Goal: Information Seeking & Learning: Check status

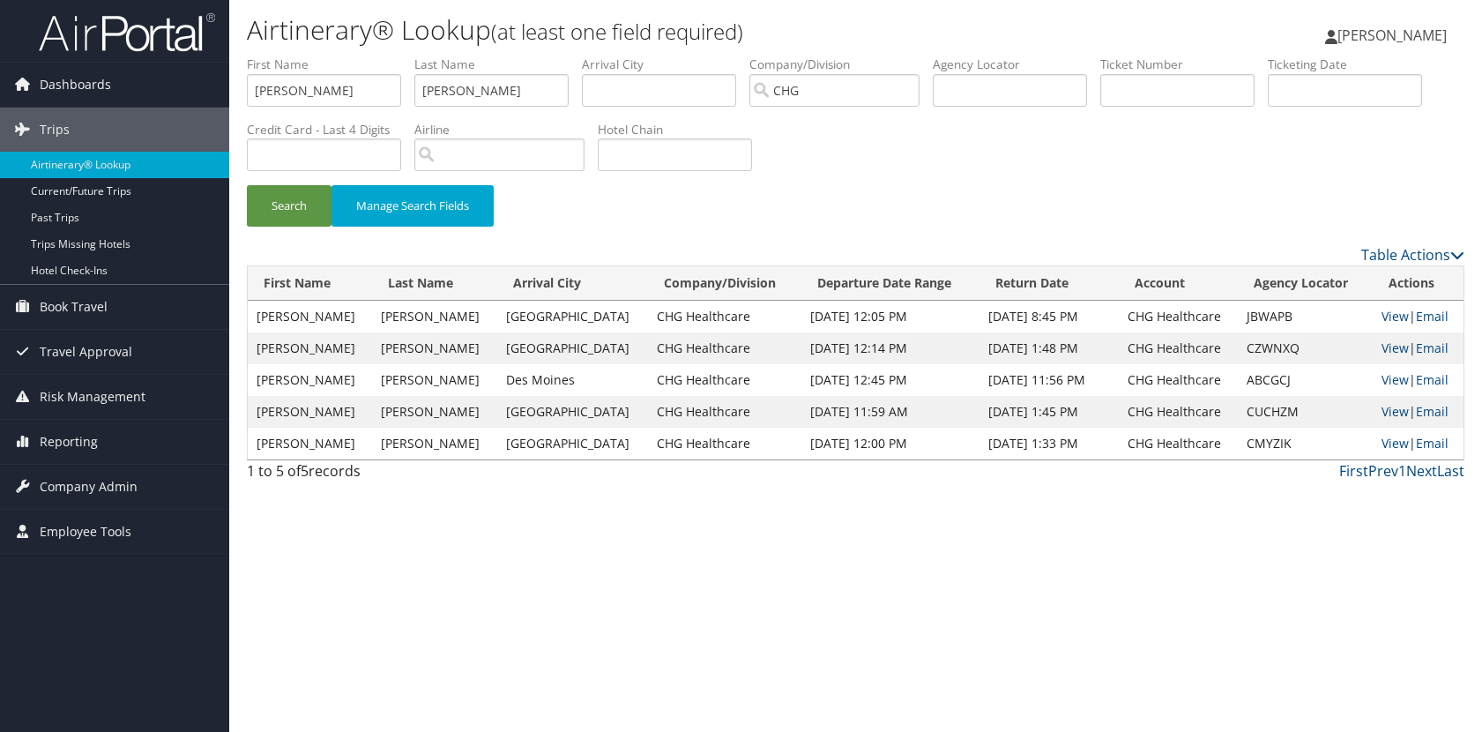
click at [1057, 203] on div "Search Manage Search Fields" at bounding box center [856, 214] width 1244 height 59
click at [1390, 313] on link "View" at bounding box center [1395, 316] width 27 height 17
click at [363, 88] on input "angelica" at bounding box center [324, 90] width 154 height 33
type input "[PERSON_NAME]"
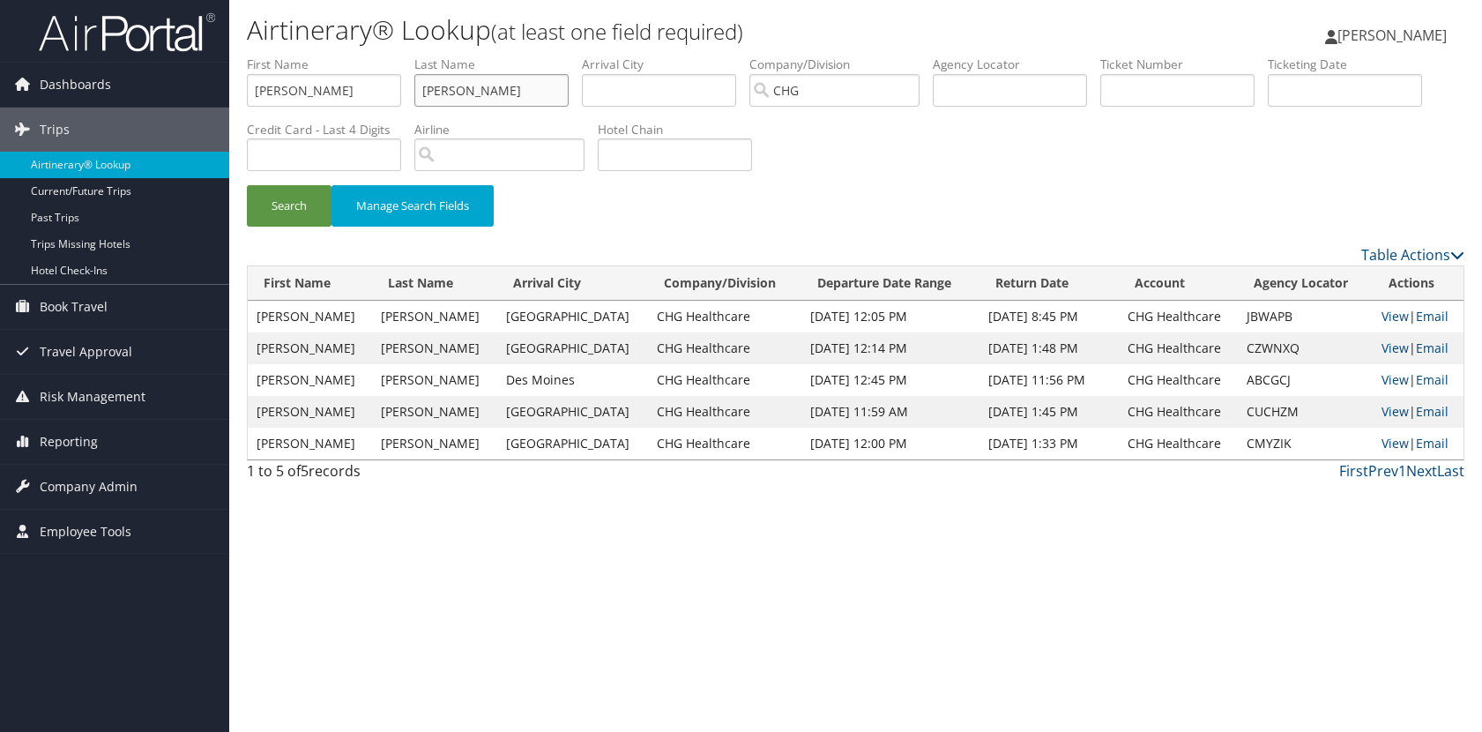
type input "[PERSON_NAME]"
click at [247, 185] on button "Search" at bounding box center [289, 205] width 85 height 41
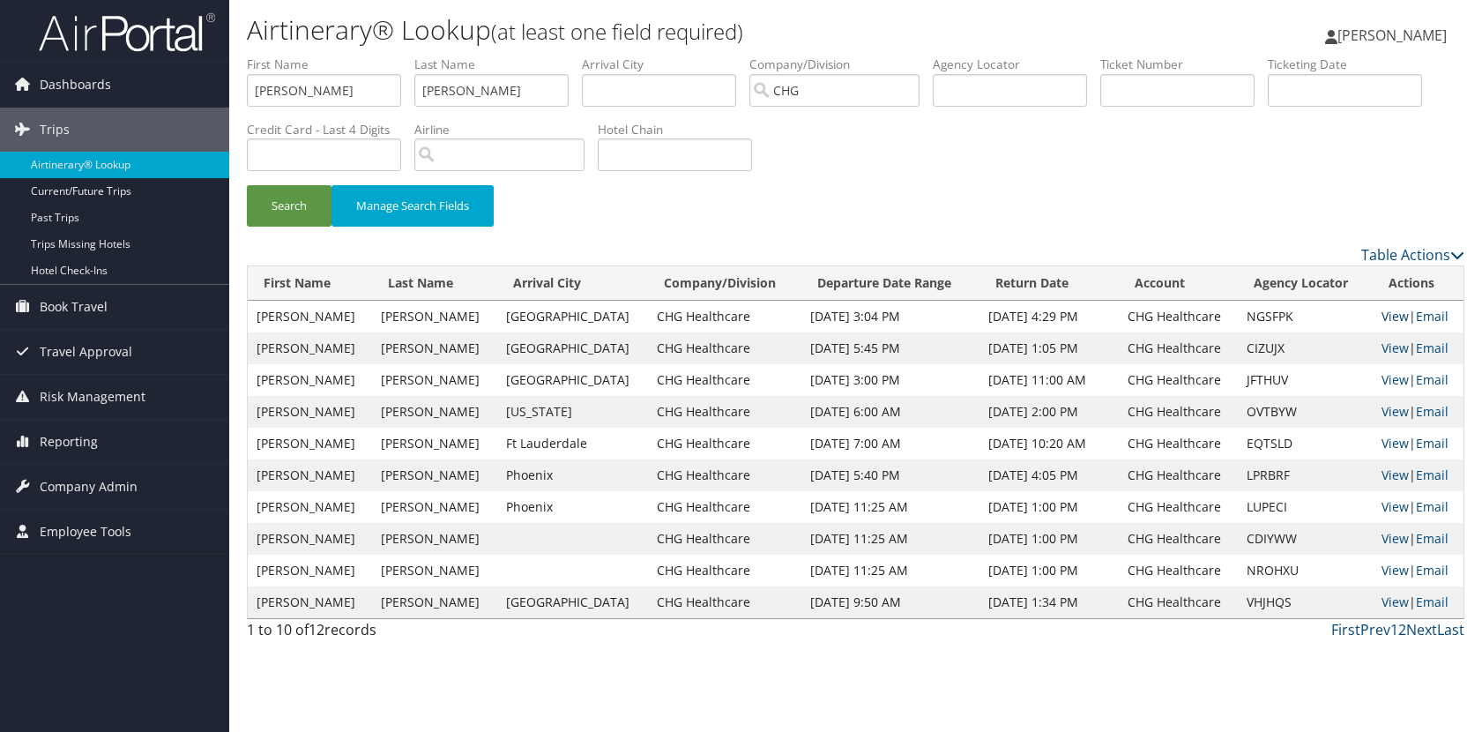
click at [1382, 315] on link "View" at bounding box center [1395, 316] width 27 height 17
click at [313, 80] on input "SAMANTHA" at bounding box center [324, 90] width 154 height 33
type input "EMILY"
type input "ALLEN"
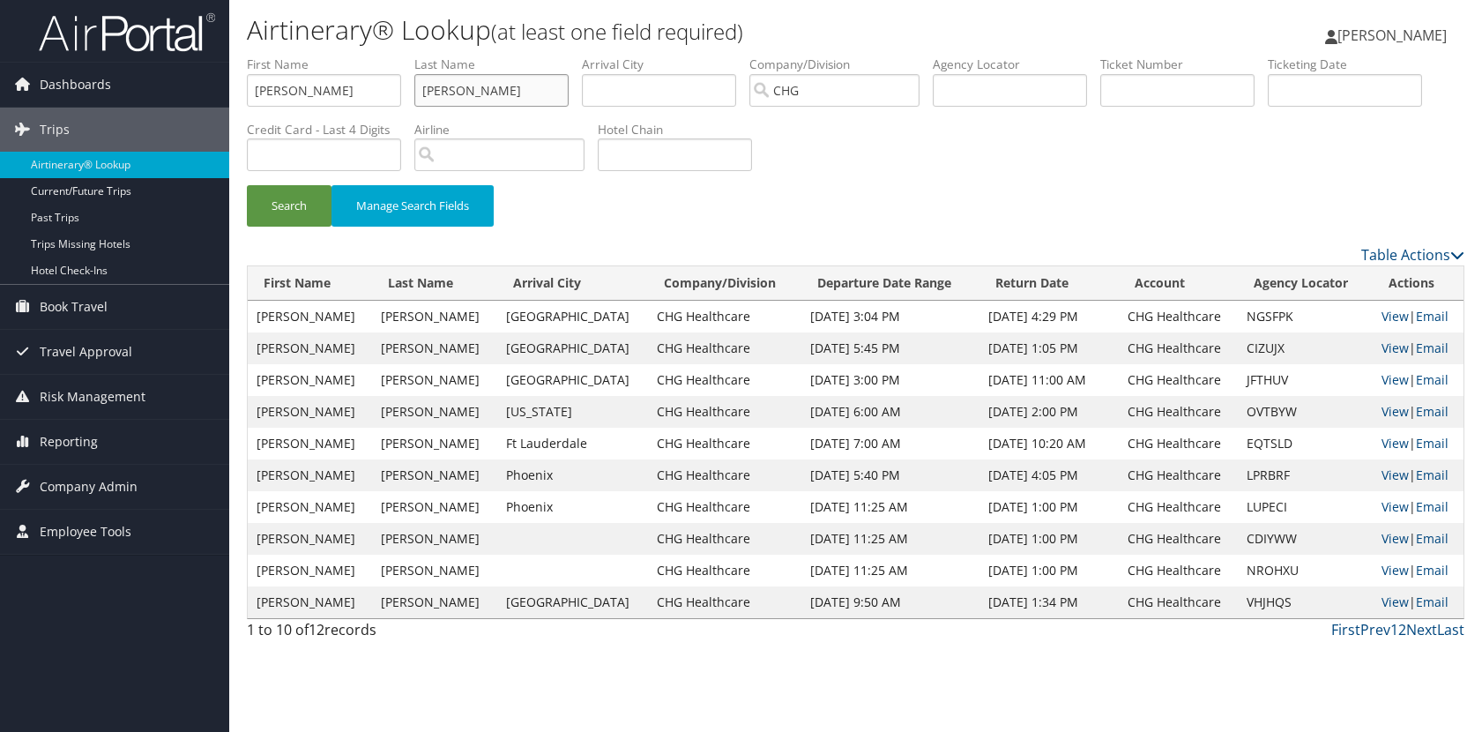
click at [247, 185] on button "Search" at bounding box center [289, 205] width 85 height 41
click at [1167, 180] on div "Search Manage Search Fields" at bounding box center [856, 150] width 1244 height 189
click at [1382, 512] on link "View" at bounding box center [1395, 506] width 27 height 17
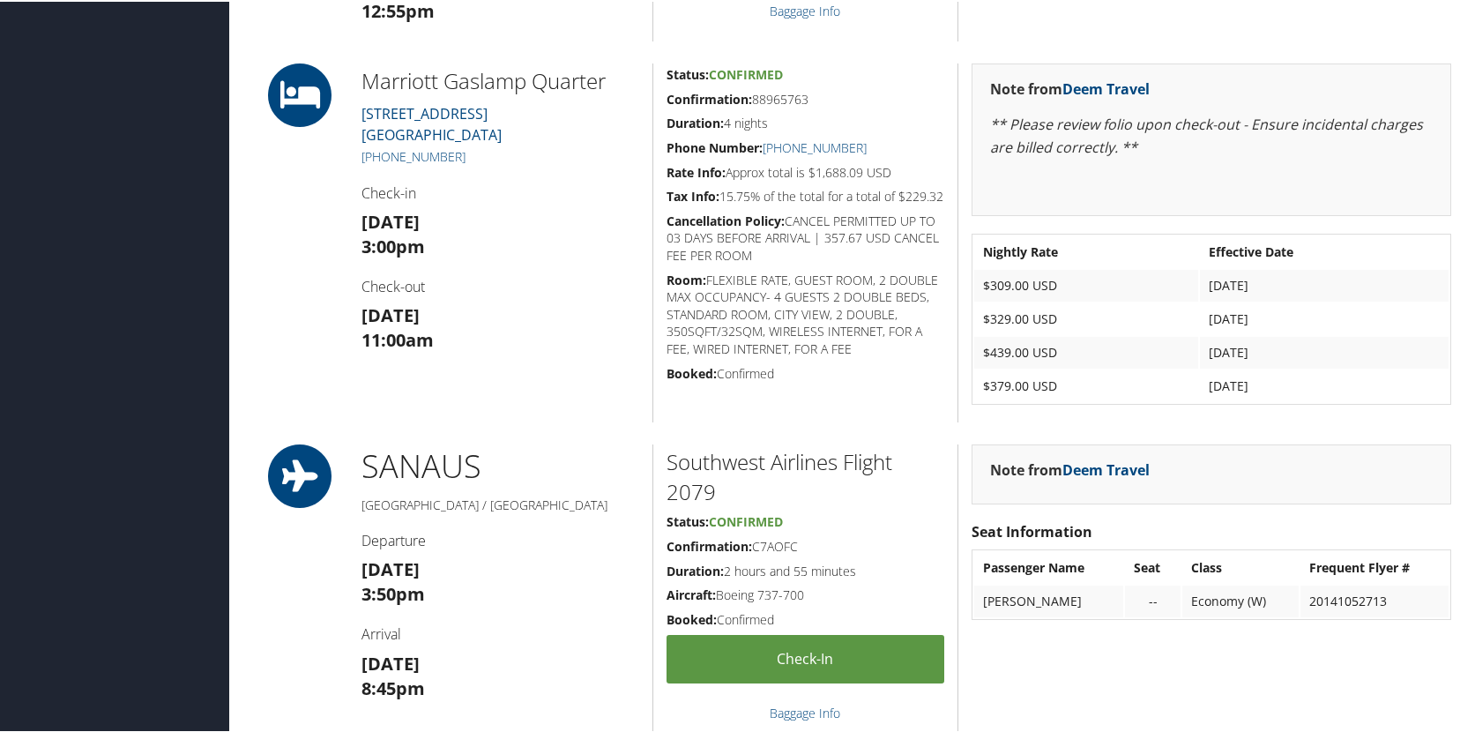
scroll to position [794, 0]
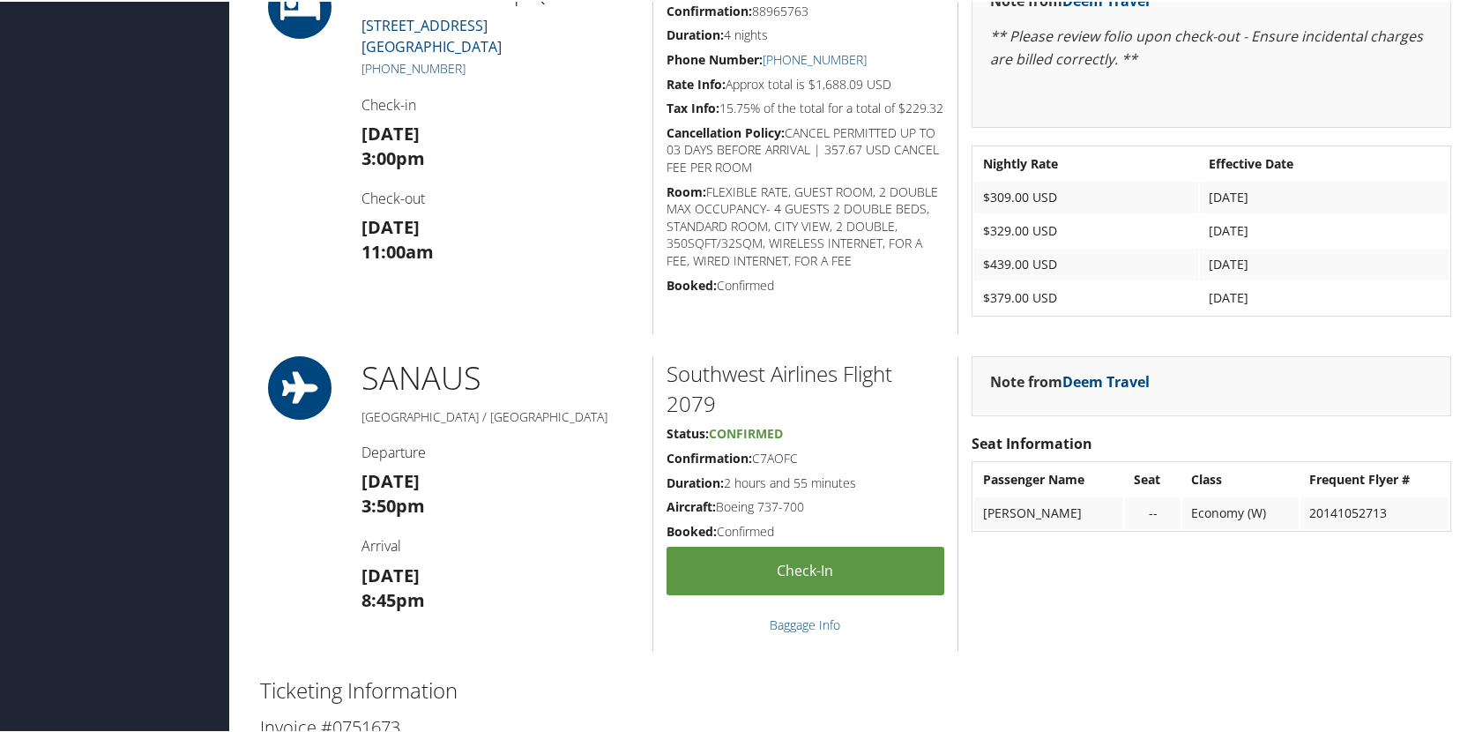
click at [601, 328] on div "Marriott Gaslamp Quarter 660 K STREET San Diego CA 92101 US San D +1 (619) 696-…" at bounding box center [500, 153] width 304 height 359
drag, startPoint x: 601, startPoint y: 322, endPoint x: 593, endPoint y: 271, distance: 51.8
click at [600, 318] on div "Marriott Gaslamp Quarter 660 K STREET San Diego CA 92101 US San D +1 (619) 696-…" at bounding box center [500, 153] width 304 height 359
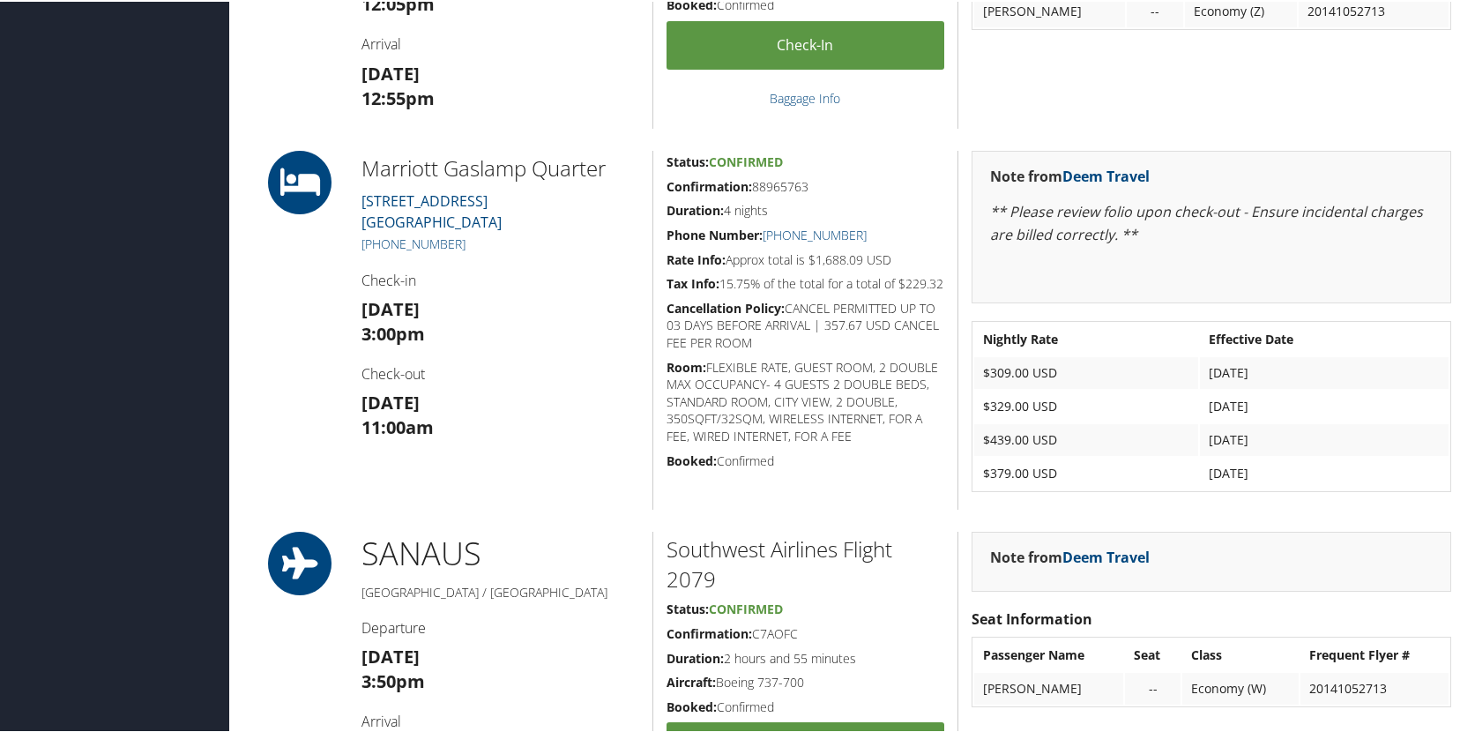
scroll to position [617, 0]
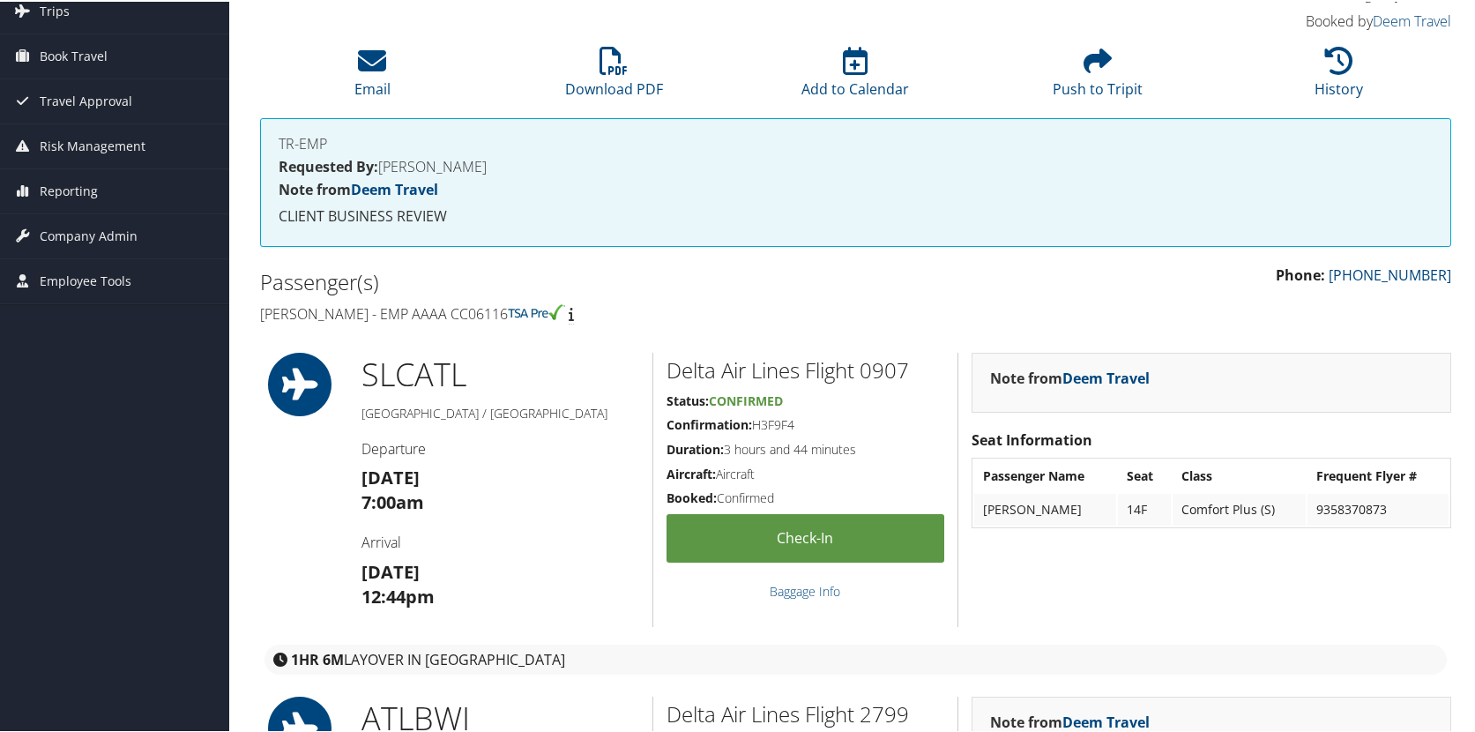
scroll to position [88, 0]
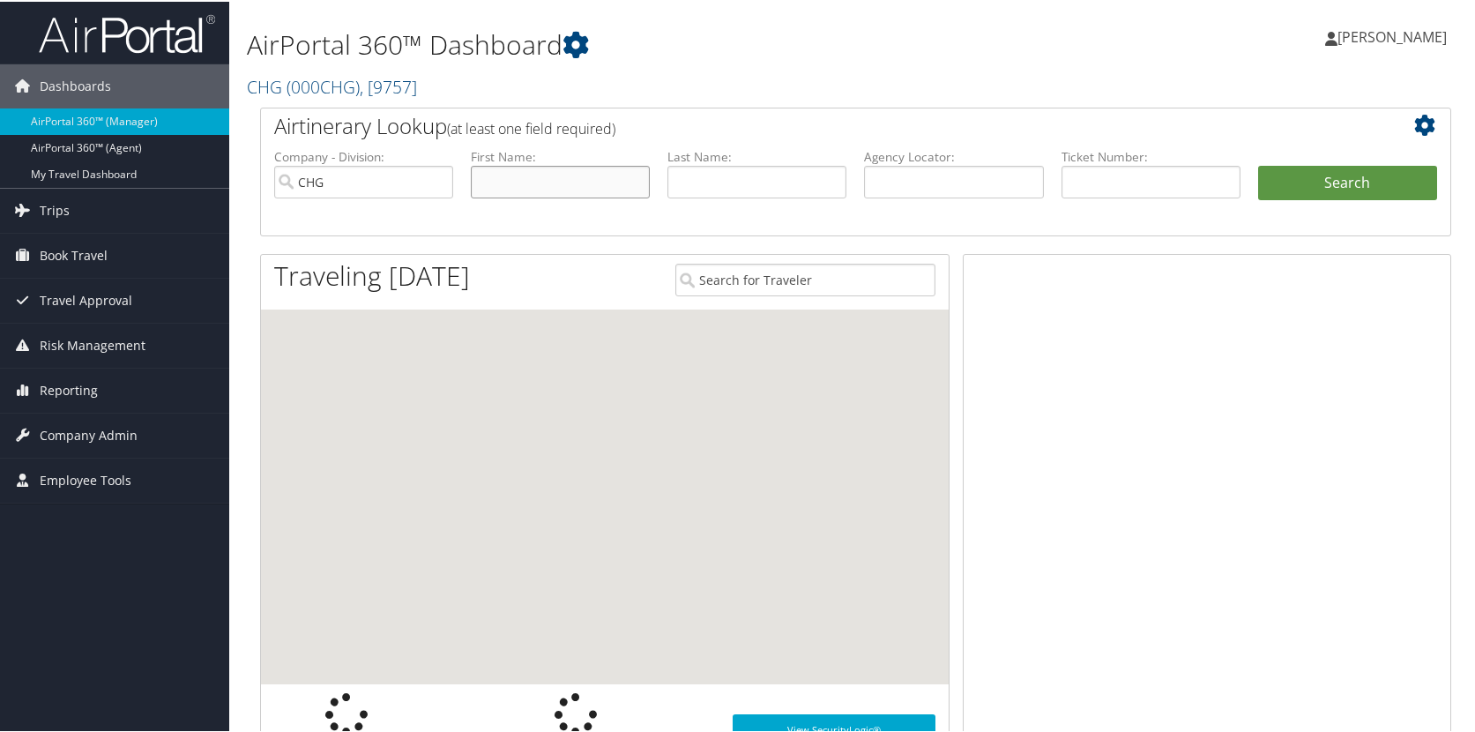
drag, startPoint x: 0, startPoint y: 0, endPoint x: 512, endPoint y: 169, distance: 539.5
click at [512, 169] on input "text" at bounding box center [560, 180] width 179 height 33
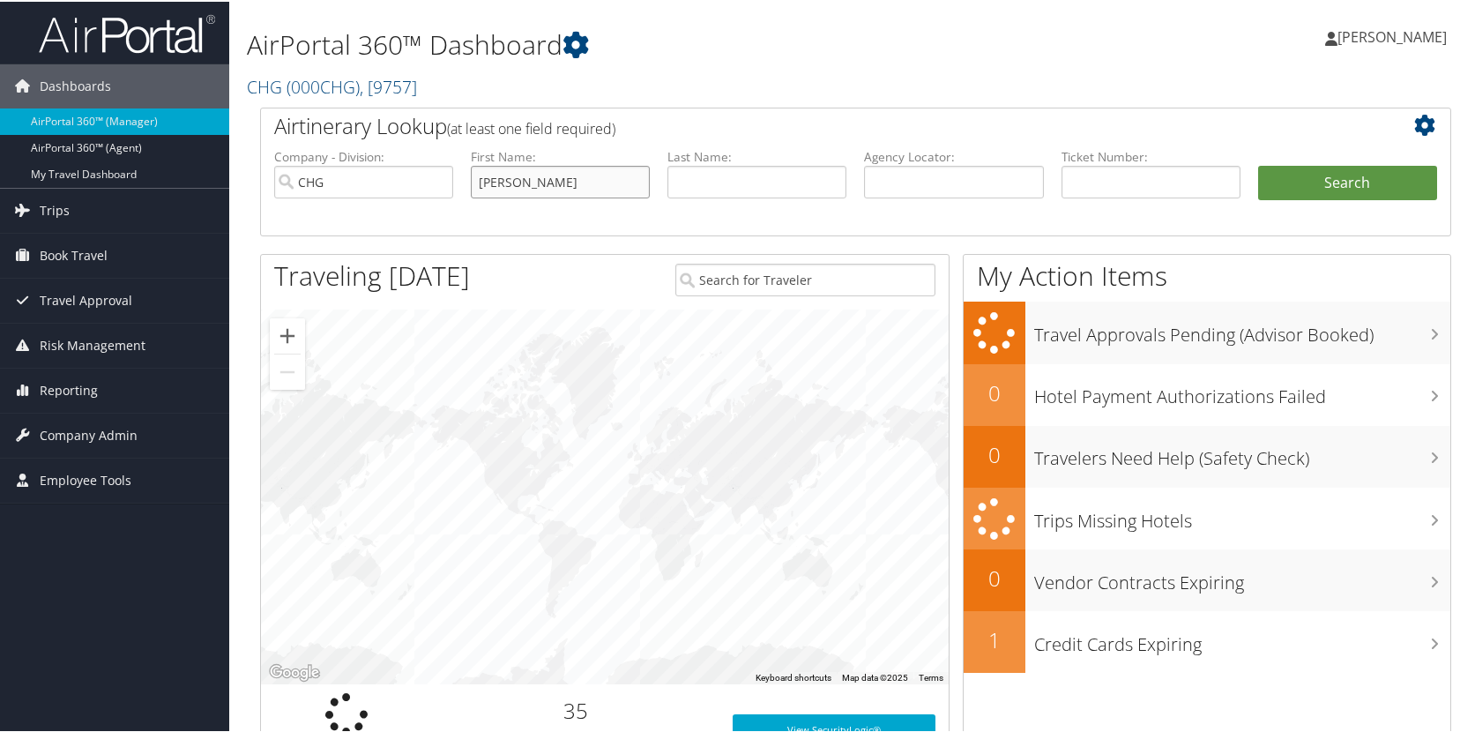
type input "SAMANTHA"
type input "MIRANDA"
click at [1258, 164] on button "Search" at bounding box center [1347, 181] width 179 height 35
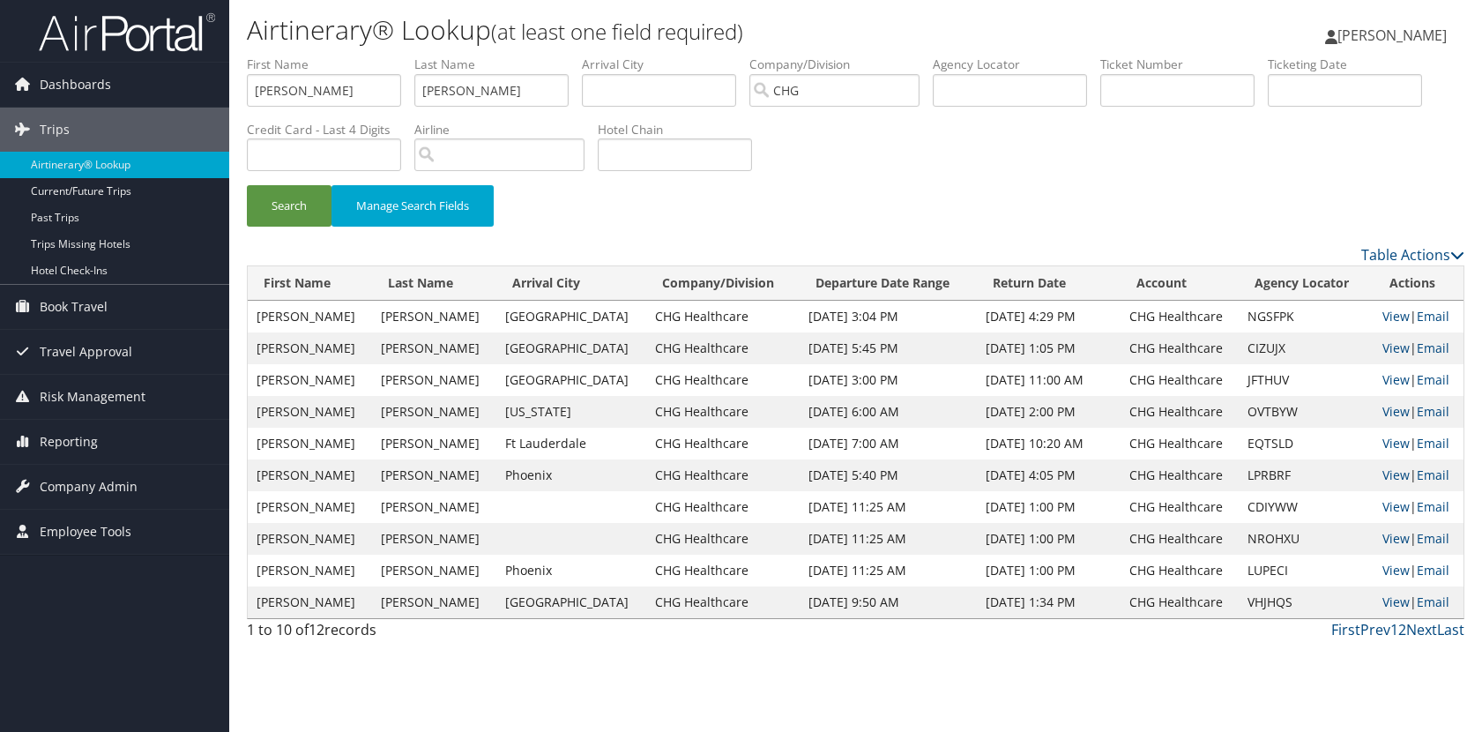
drag, startPoint x: 787, startPoint y: 167, endPoint x: 789, endPoint y: 181, distance: 14.4
click at [788, 180] on div "Search Manage Search Fields" at bounding box center [856, 150] width 1244 height 189
drag, startPoint x: 789, startPoint y: 181, endPoint x: 718, endPoint y: 183, distance: 71.4
click at [712, 183] on li "Hotel Chain" at bounding box center [682, 153] width 168 height 64
click at [1374, 316] on td "View | Email" at bounding box center [1419, 317] width 90 height 32
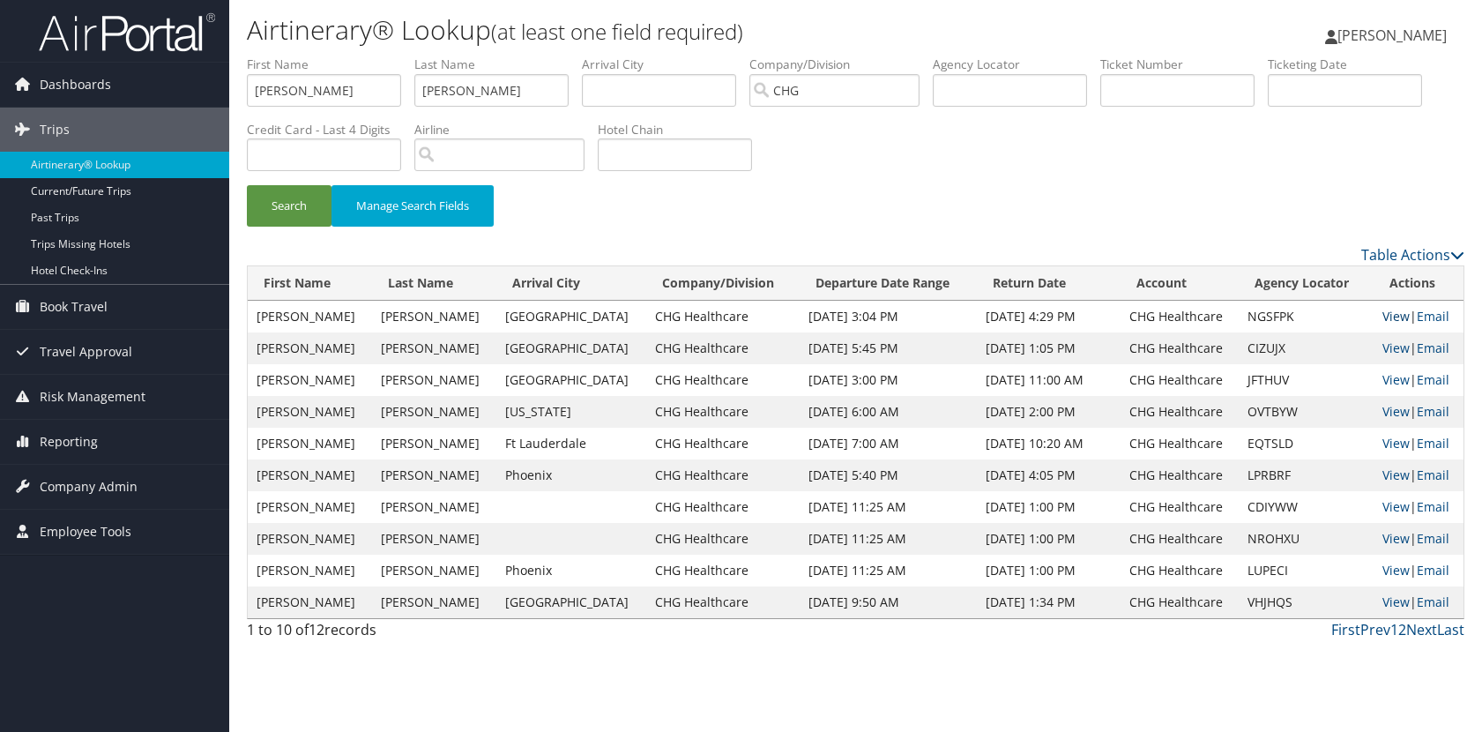
click at [1383, 316] on link "View" at bounding box center [1396, 316] width 27 height 17
click at [336, 84] on input "SAMANTHA" at bounding box center [324, 90] width 154 height 33
type input "RAHUL"
type input "BELANI"
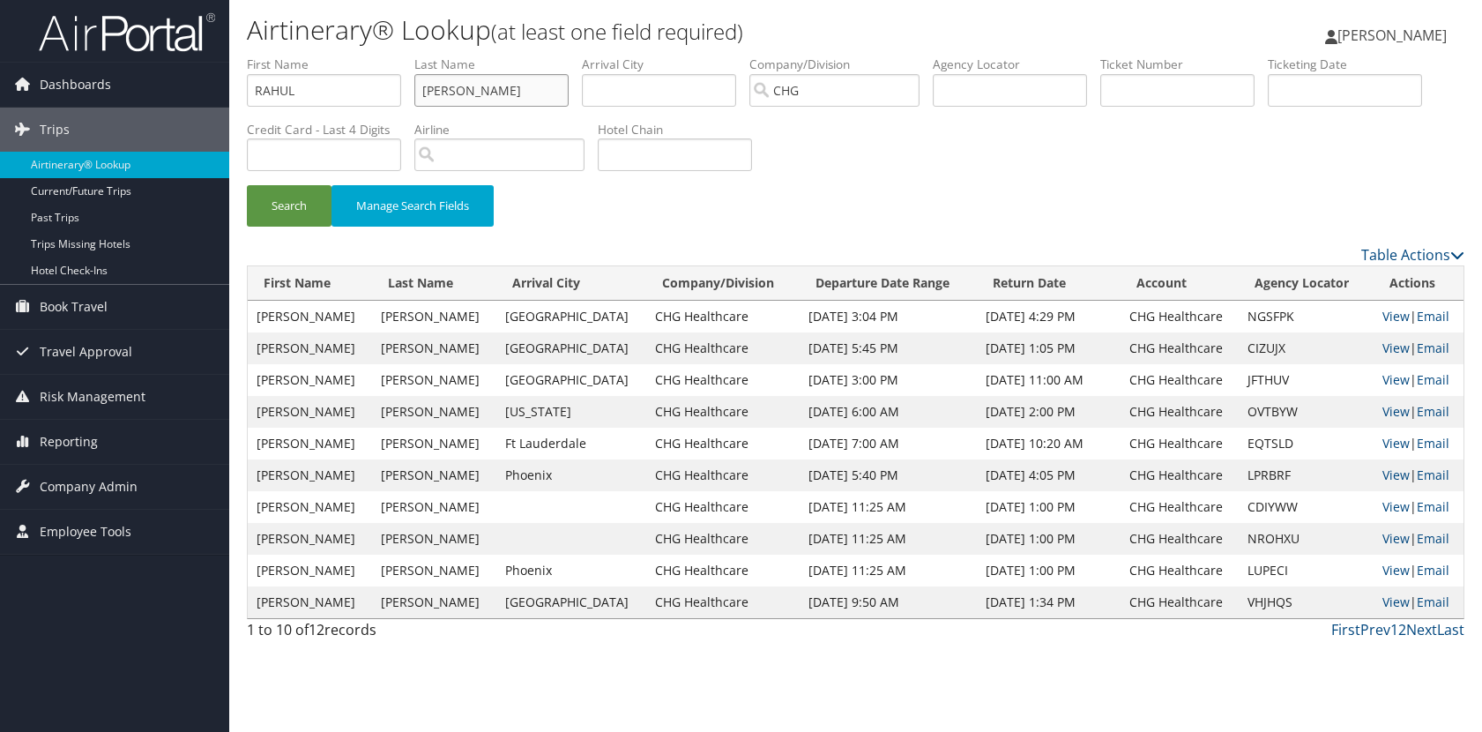
click at [247, 185] on button "Search" at bounding box center [289, 205] width 85 height 41
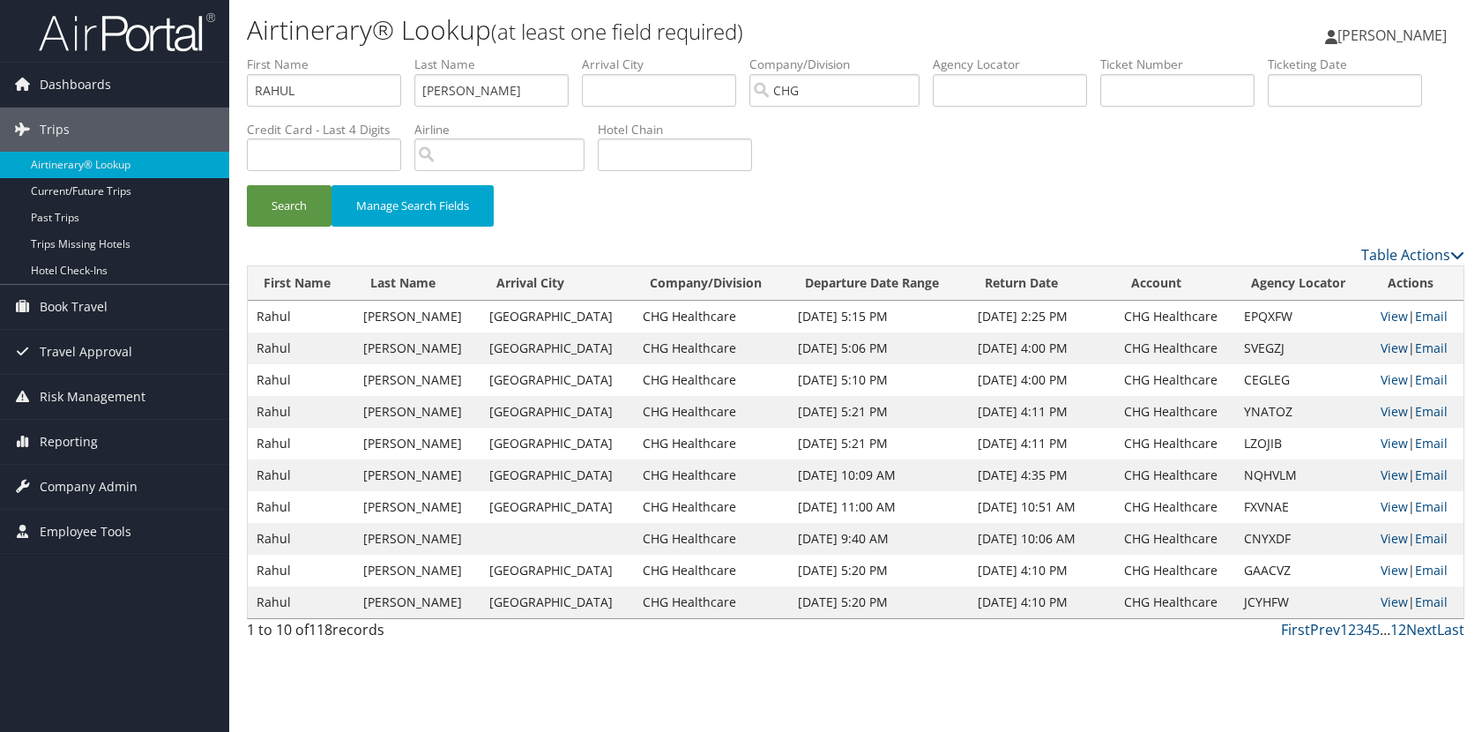
click at [902, 172] on div "Search Manage Search Fields" at bounding box center [856, 150] width 1244 height 189
click at [1421, 636] on link "Next" at bounding box center [1421, 629] width 31 height 19
click at [1010, 168] on div "Search Manage Search Fields" at bounding box center [856, 150] width 1244 height 189
click at [987, 168] on div "Search Manage Search Fields" at bounding box center [856, 150] width 1244 height 189
click at [967, 169] on div "Search Manage Search Fields" at bounding box center [856, 150] width 1244 height 189
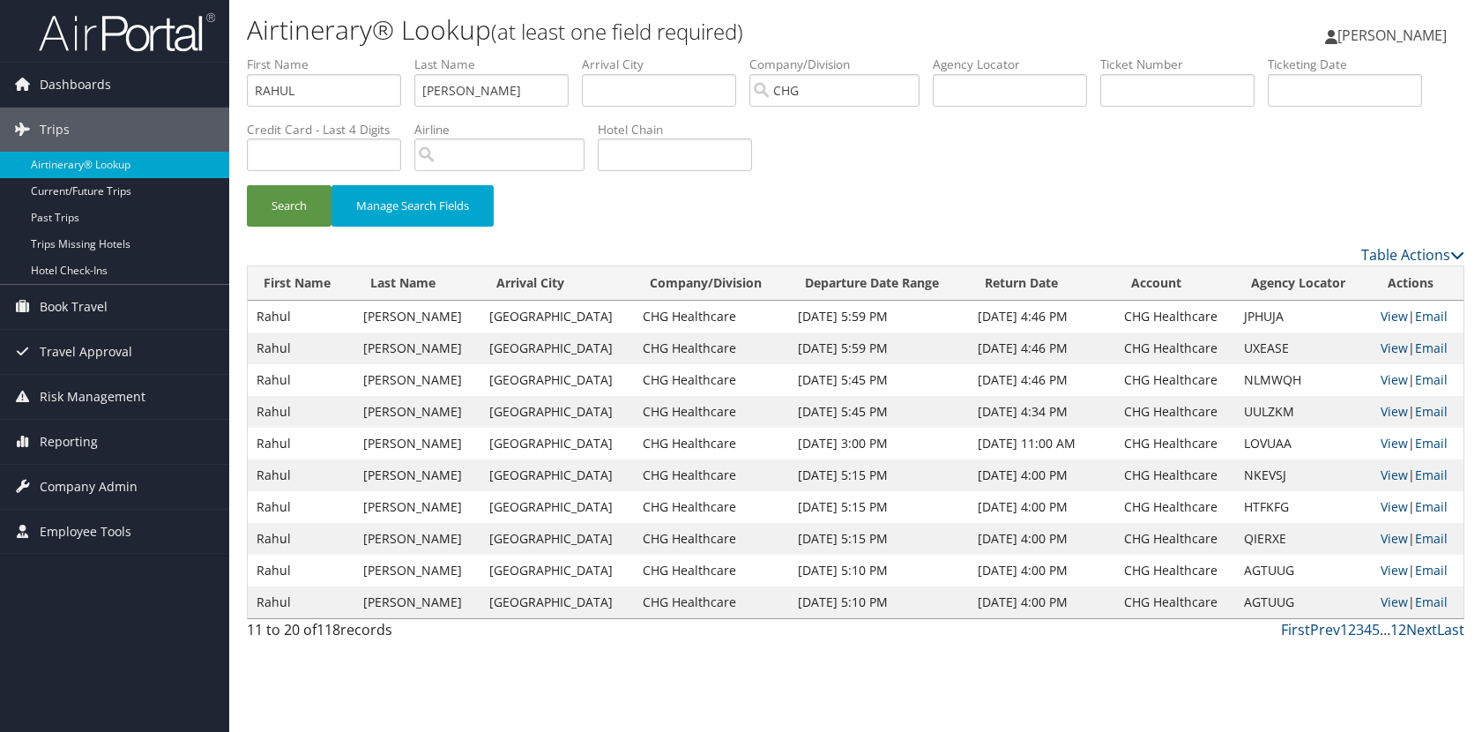
click at [966, 169] on div "Search Manage Search Fields" at bounding box center [856, 150] width 1244 height 189
click at [1372, 411] on td "View | Email" at bounding box center [1418, 412] width 92 height 32
click at [1381, 412] on link "View" at bounding box center [1394, 411] width 27 height 17
click at [361, 86] on input "RAHUL" at bounding box center [324, 90] width 154 height 33
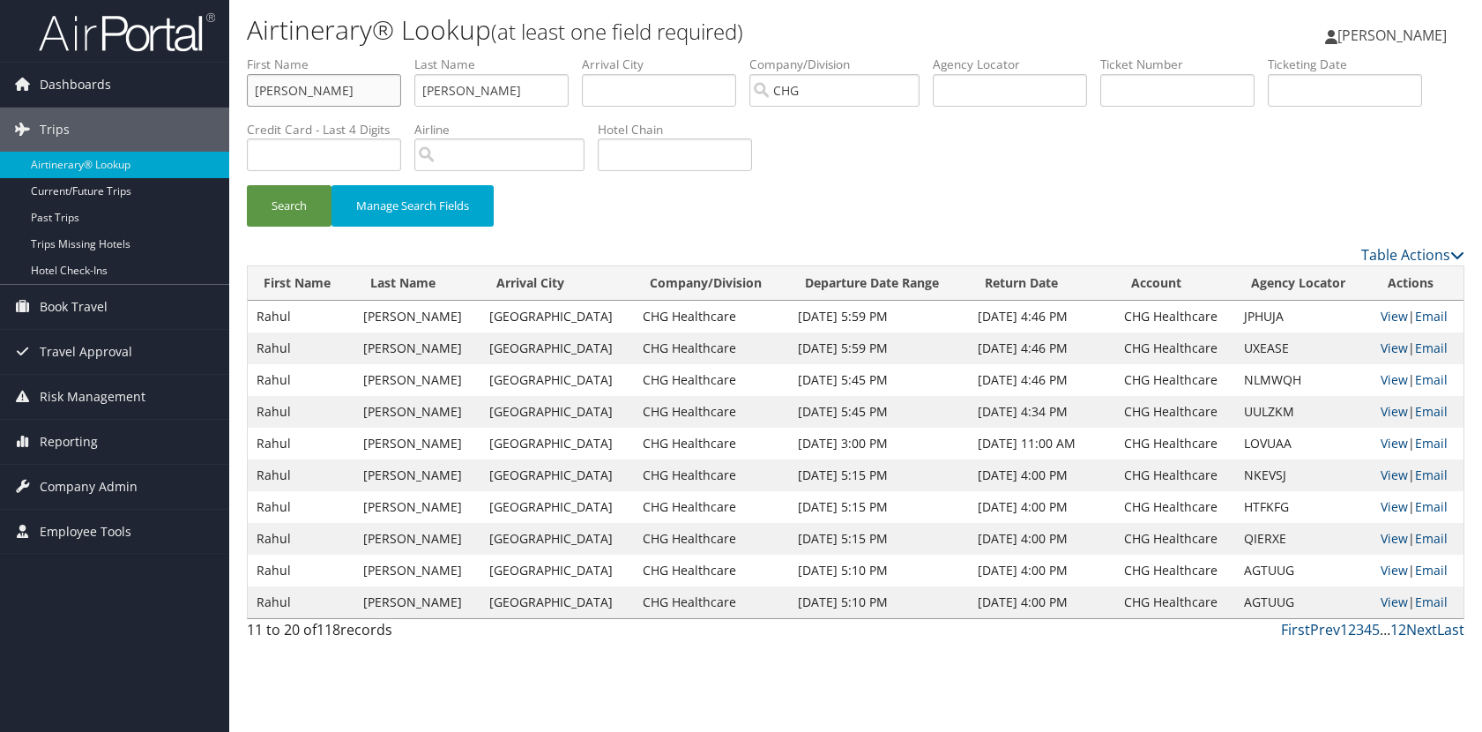
type input "KATHERINE"
type input "SIMS"
click at [247, 185] on button "Search" at bounding box center [289, 205] width 85 height 41
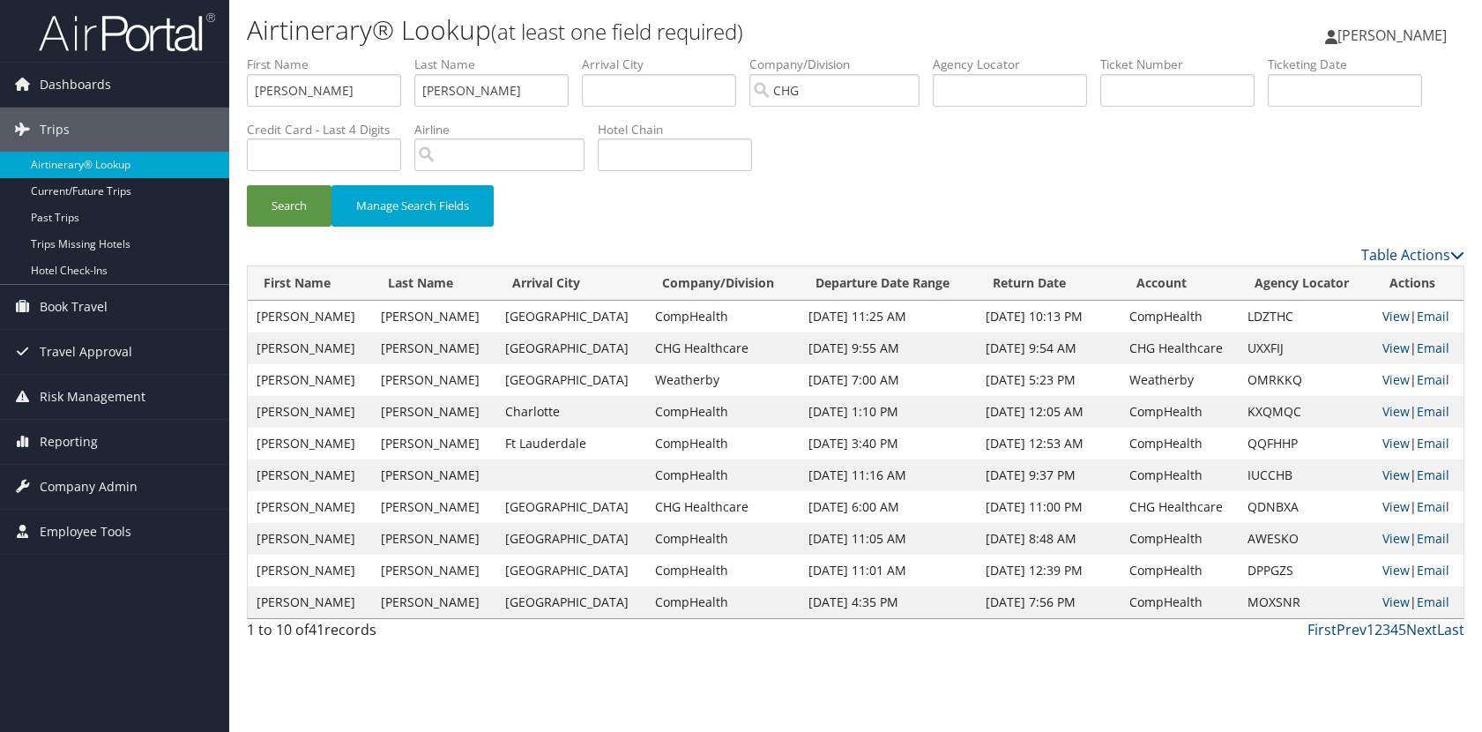
click at [1161, 185] on div "Search Manage Search Fields" at bounding box center [856, 214] width 1244 height 59
click at [1388, 443] on link "View" at bounding box center [1396, 443] width 27 height 17
click at [377, 96] on input "KATHERINE" at bounding box center [324, 90] width 154 height 33
type input "V"
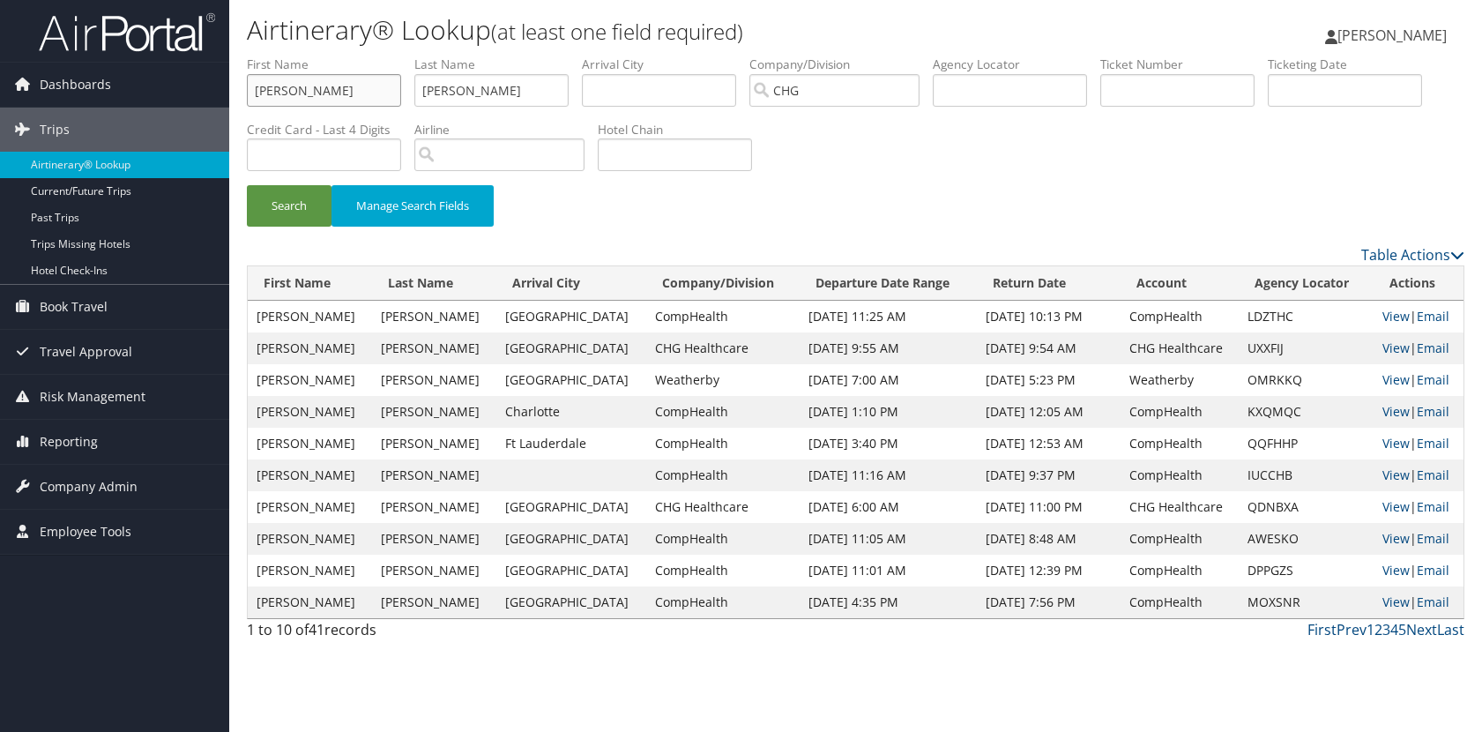
type input "CALVIN"
click at [247, 185] on button "Search" at bounding box center [289, 205] width 85 height 41
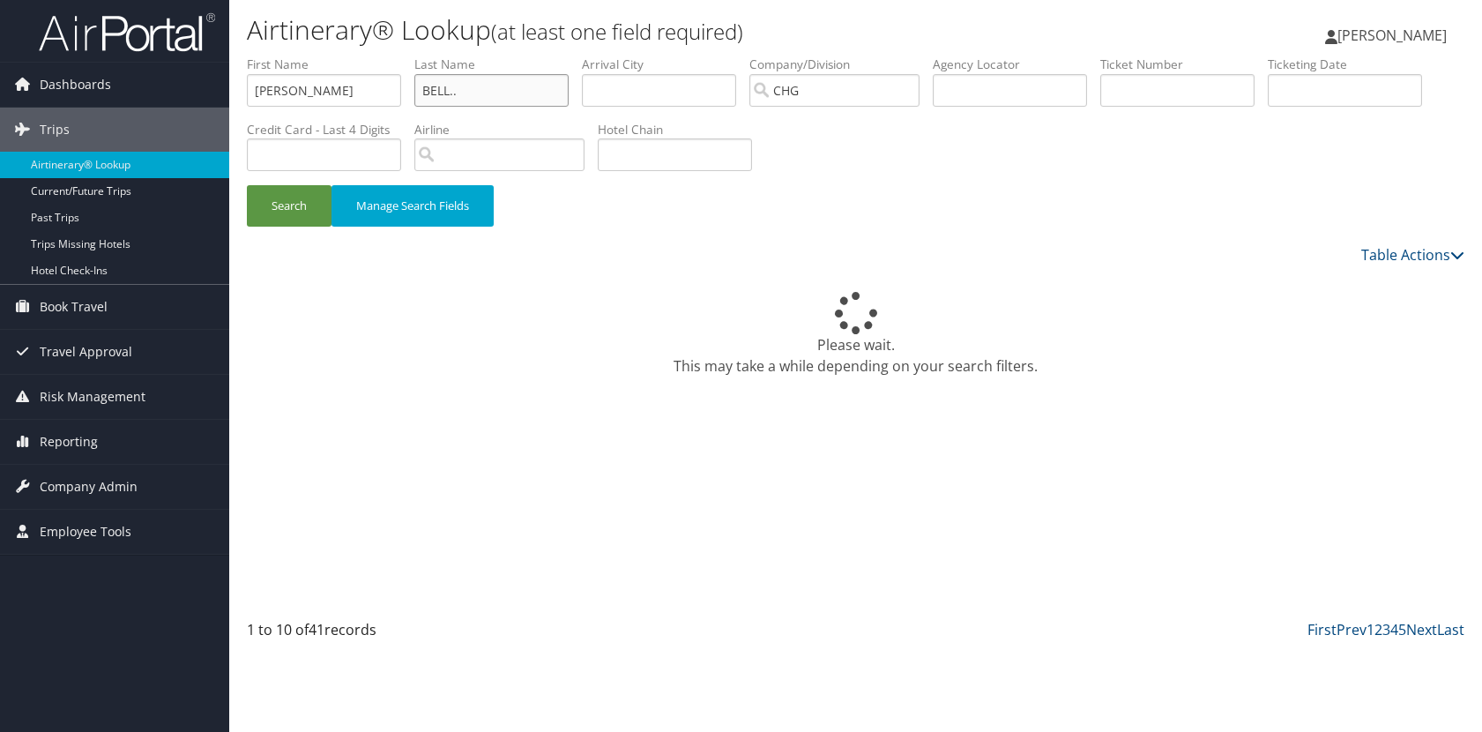
click at [247, 185] on button "Search" at bounding box center [289, 205] width 85 height 41
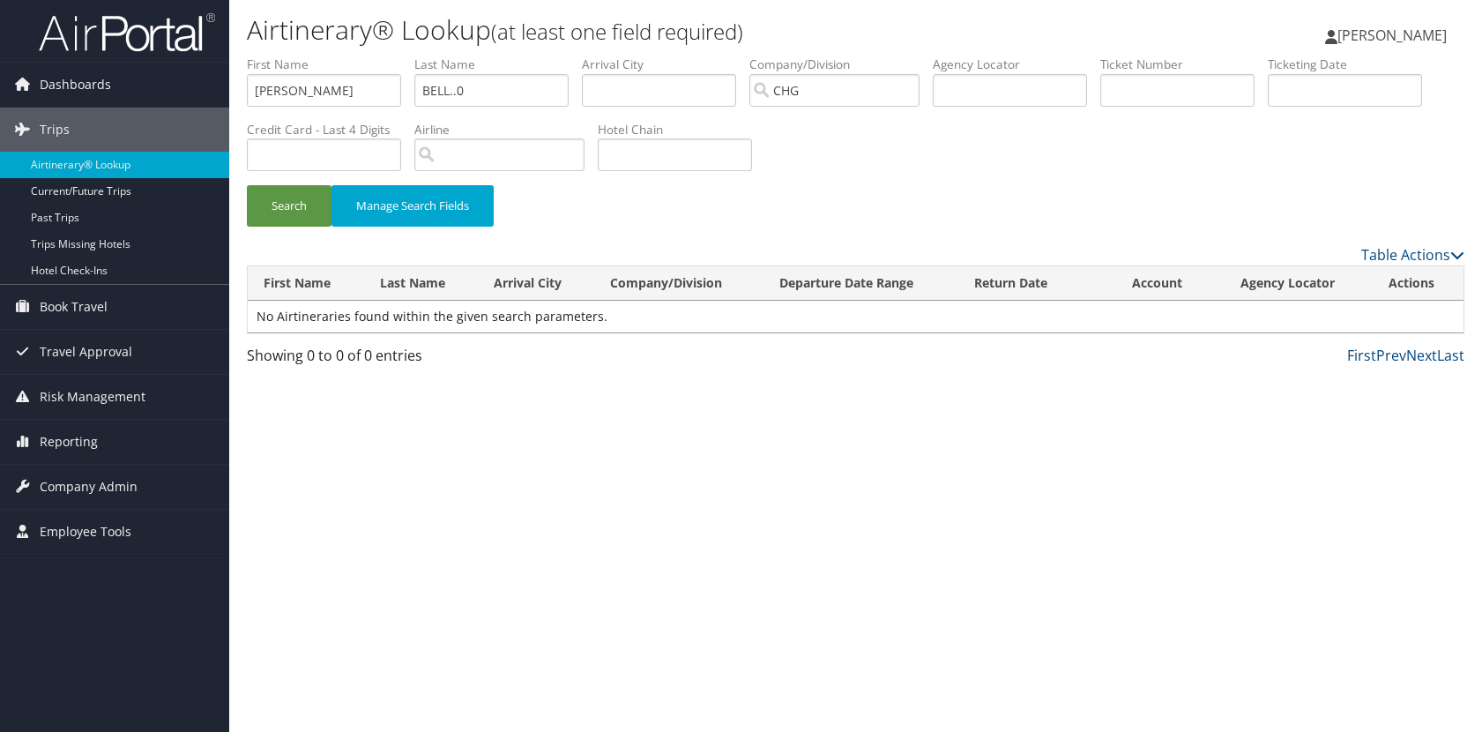
click at [919, 186] on div "Search Manage Search Fields" at bounding box center [856, 214] width 1244 height 59
click at [526, 82] on input "BELL..0" at bounding box center [491, 90] width 154 height 33
type input "BELL"
click at [277, 192] on button "Search" at bounding box center [289, 205] width 85 height 41
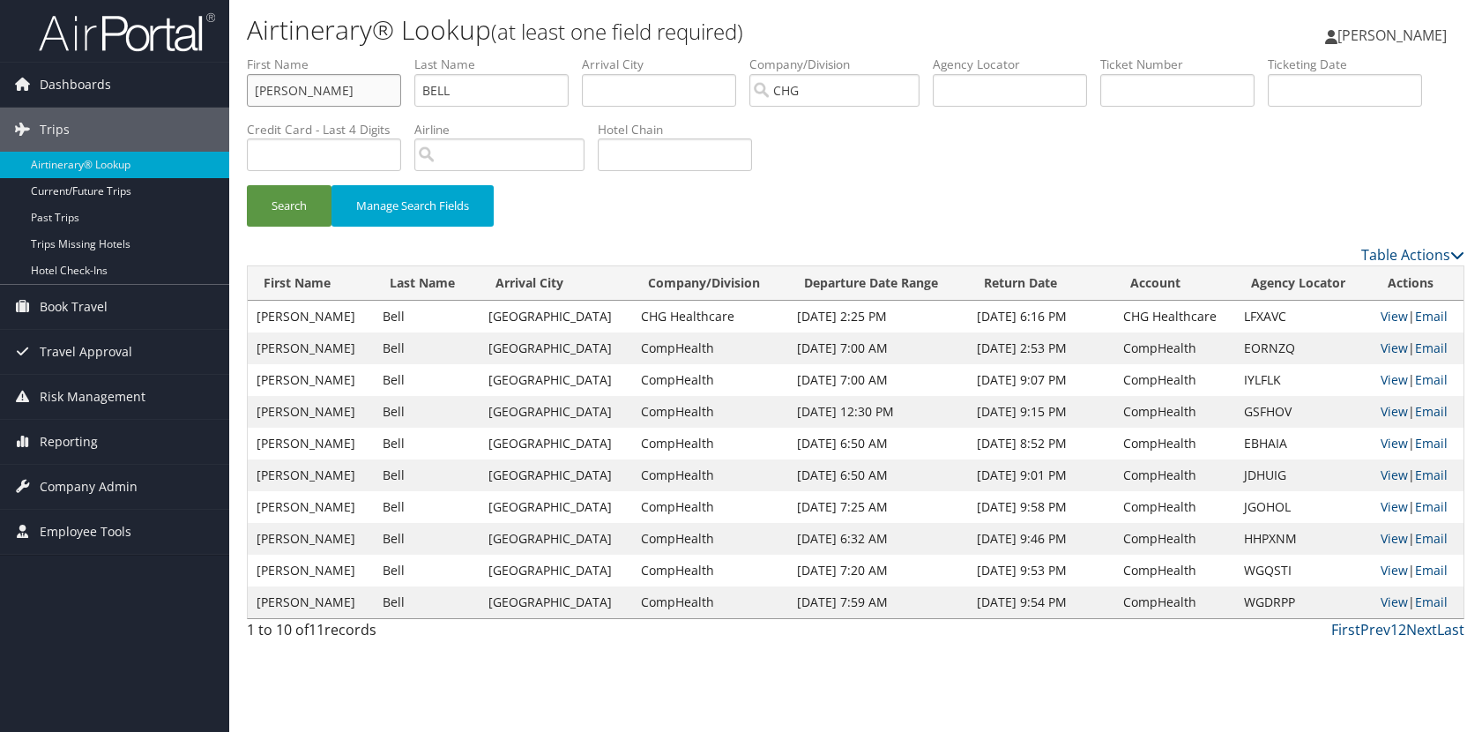
click at [291, 93] on input "CALVIN" at bounding box center [324, 90] width 154 height 33
type input "MONICA"
type input "SHARMA"
click at [247, 185] on button "Search" at bounding box center [289, 205] width 85 height 41
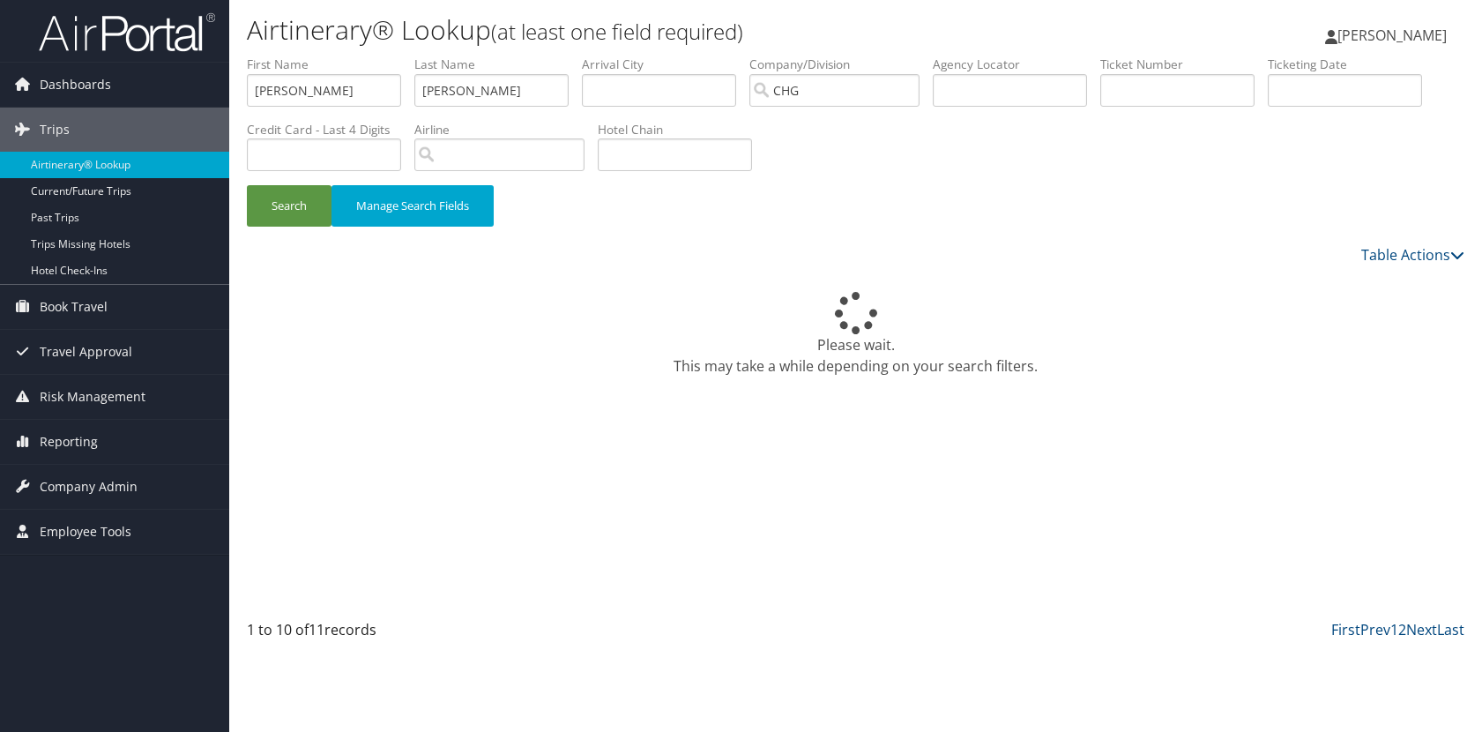
click at [890, 151] on div "Search Manage Search Fields" at bounding box center [856, 150] width 1244 height 189
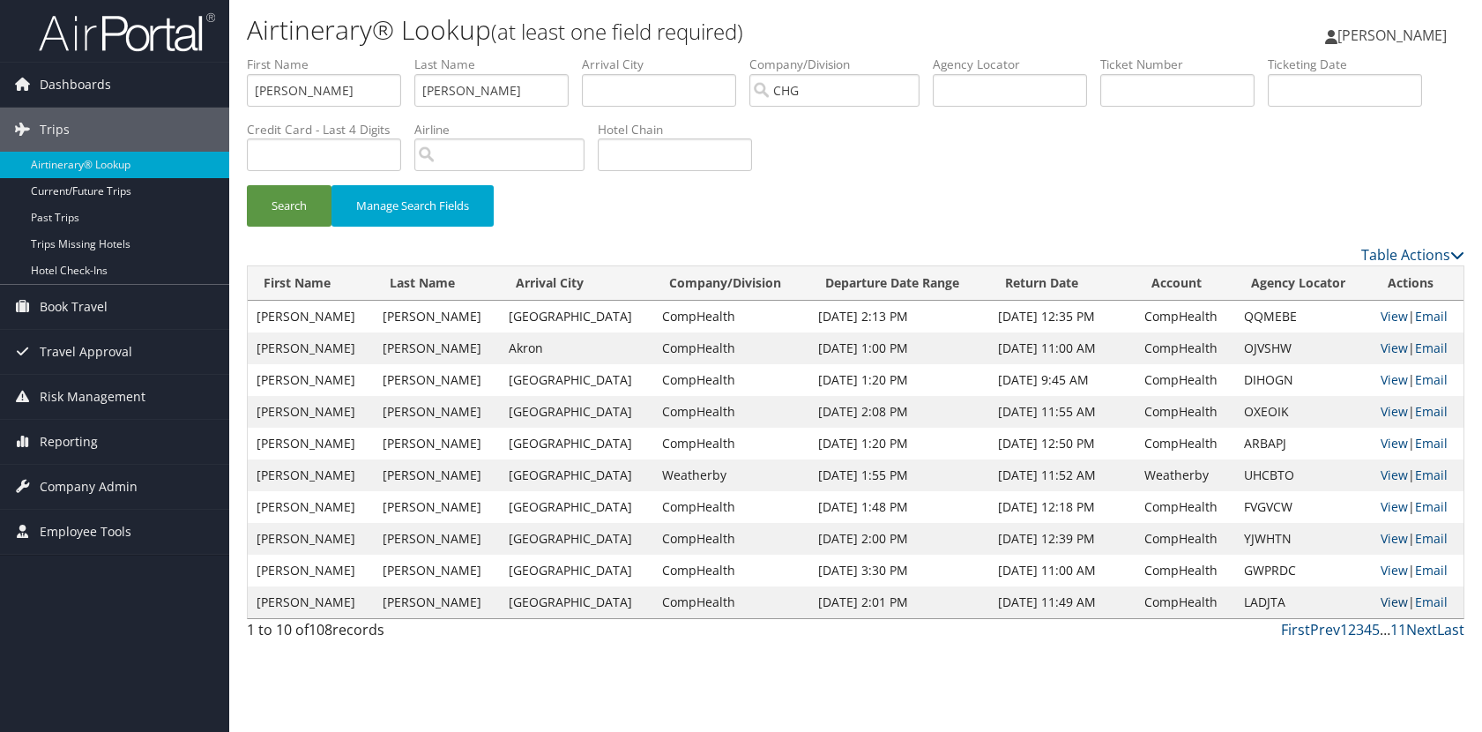
click at [1394, 604] on link "View" at bounding box center [1394, 601] width 27 height 17
click at [384, 80] on input "MONICA" at bounding box center [324, 90] width 154 height 33
type input "RAHUL"
click at [247, 185] on button "Search" at bounding box center [289, 205] width 85 height 41
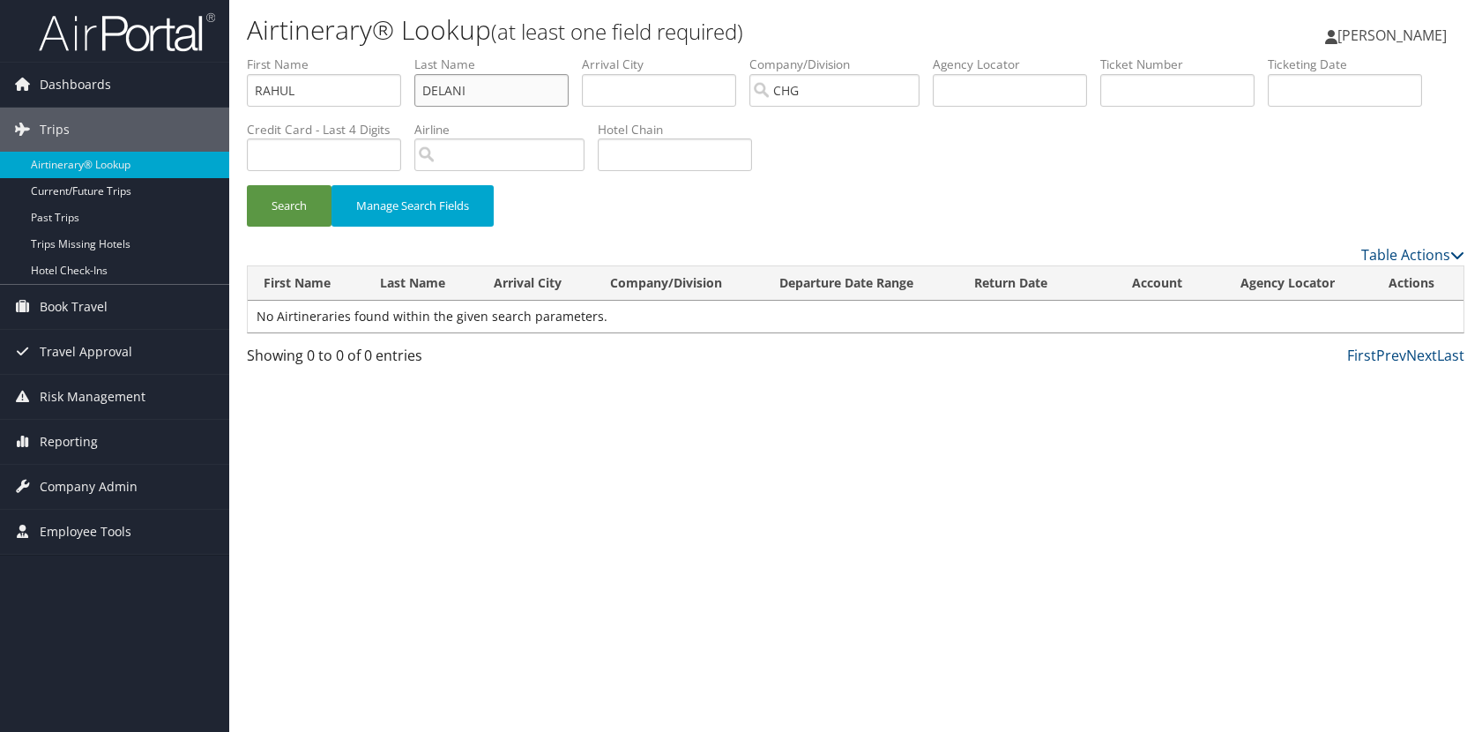
click at [422, 86] on input "DELANI" at bounding box center [491, 90] width 154 height 33
type input "BELANI"
click at [247, 185] on button "Search" at bounding box center [289, 205] width 85 height 41
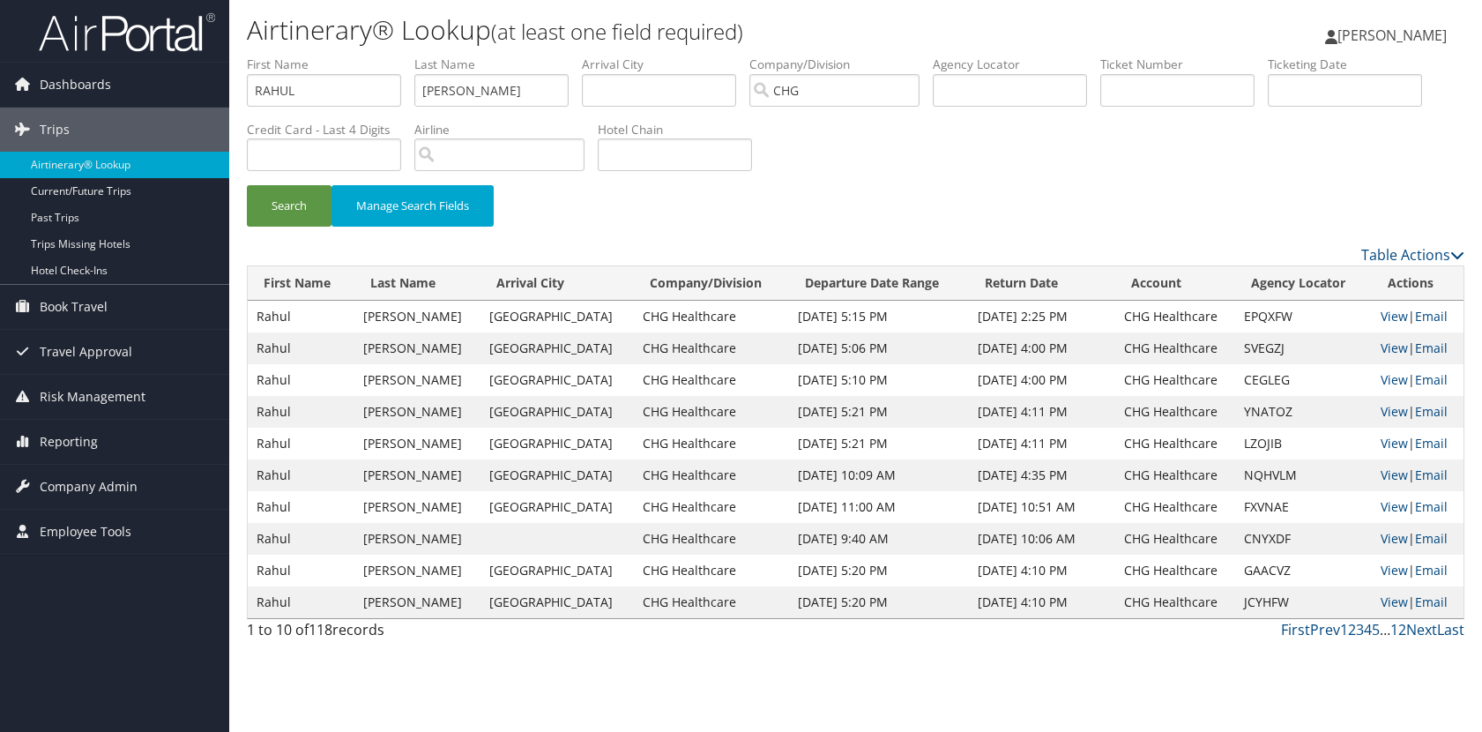
click at [1010, 198] on div "Search Manage Search Fields" at bounding box center [856, 214] width 1244 height 59
click at [1010, 197] on div "Search Manage Search Fields" at bounding box center [856, 214] width 1244 height 59
drag, startPoint x: 1010, startPoint y: 197, endPoint x: 983, endPoint y: 199, distance: 26.6
click at [983, 199] on div "Search Manage Search Fields" at bounding box center [856, 214] width 1244 height 59
click at [1418, 633] on link "Next" at bounding box center [1421, 629] width 31 height 19
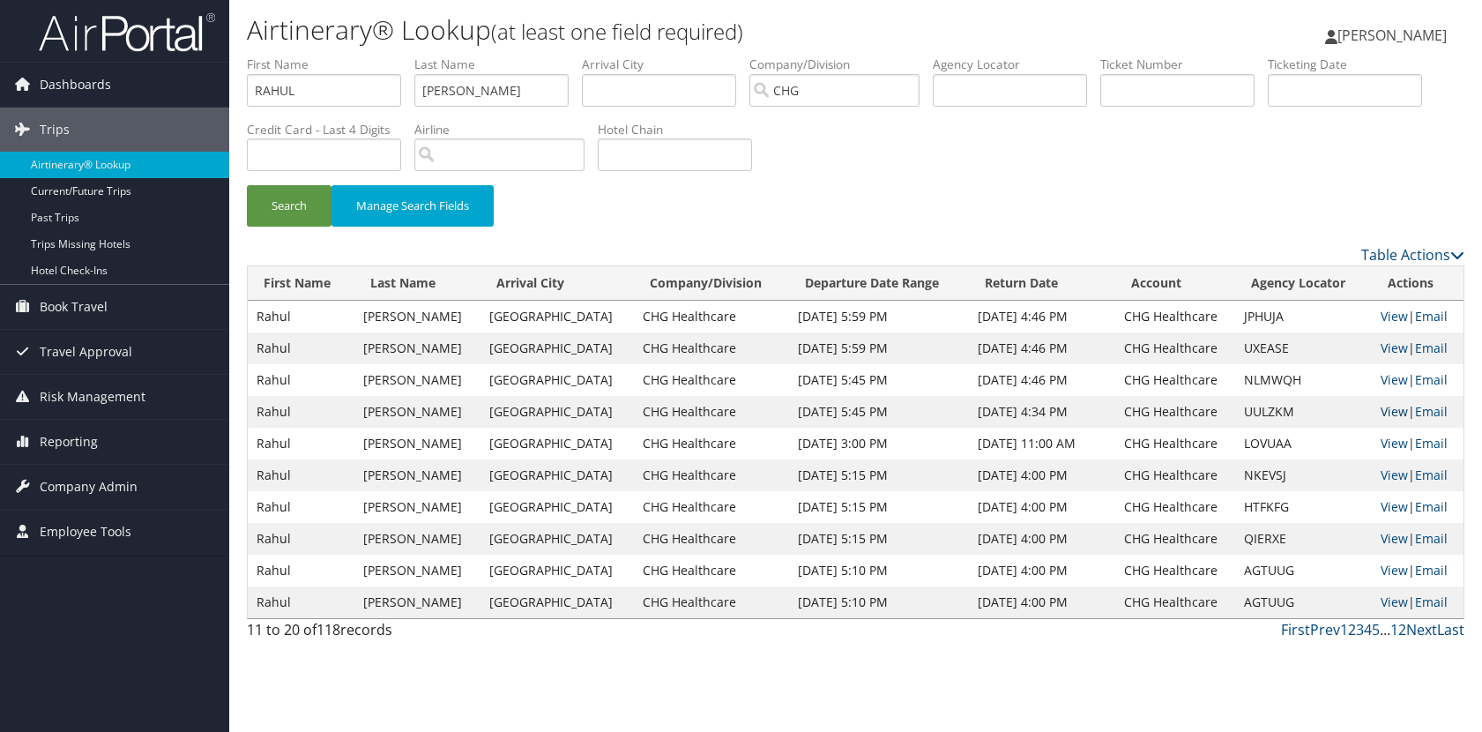
click at [1381, 413] on link "View" at bounding box center [1394, 411] width 27 height 17
click at [382, 74] on input "RAHUL" at bounding box center [324, 90] width 154 height 33
type input "katherine"
type input "sims"
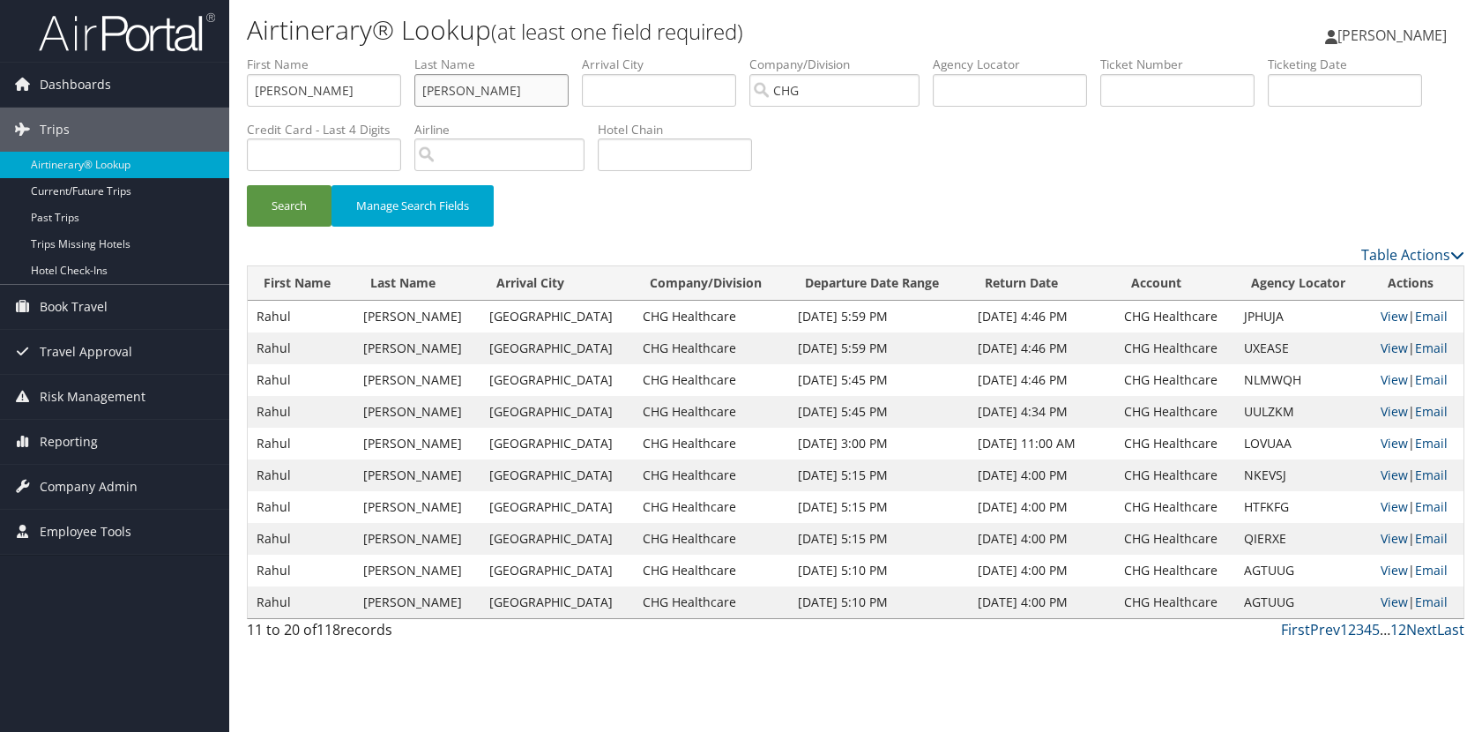
click at [247, 185] on button "Search" at bounding box center [289, 205] width 85 height 41
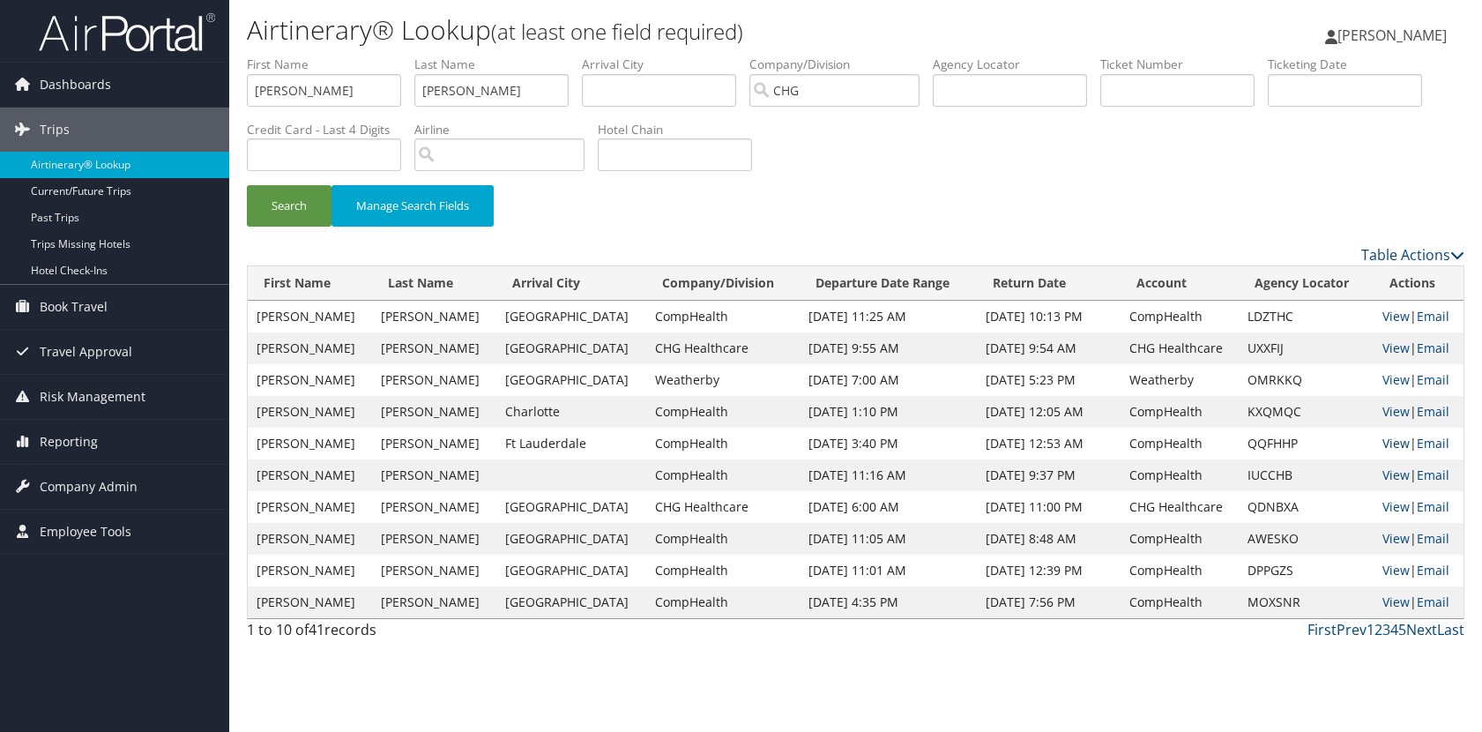
click at [1383, 440] on link "View" at bounding box center [1396, 443] width 27 height 17
click at [313, 69] on label "First Name" at bounding box center [331, 65] width 168 height 18
click at [315, 78] on input "katherine" at bounding box center [324, 90] width 154 height 33
type input "gregory"
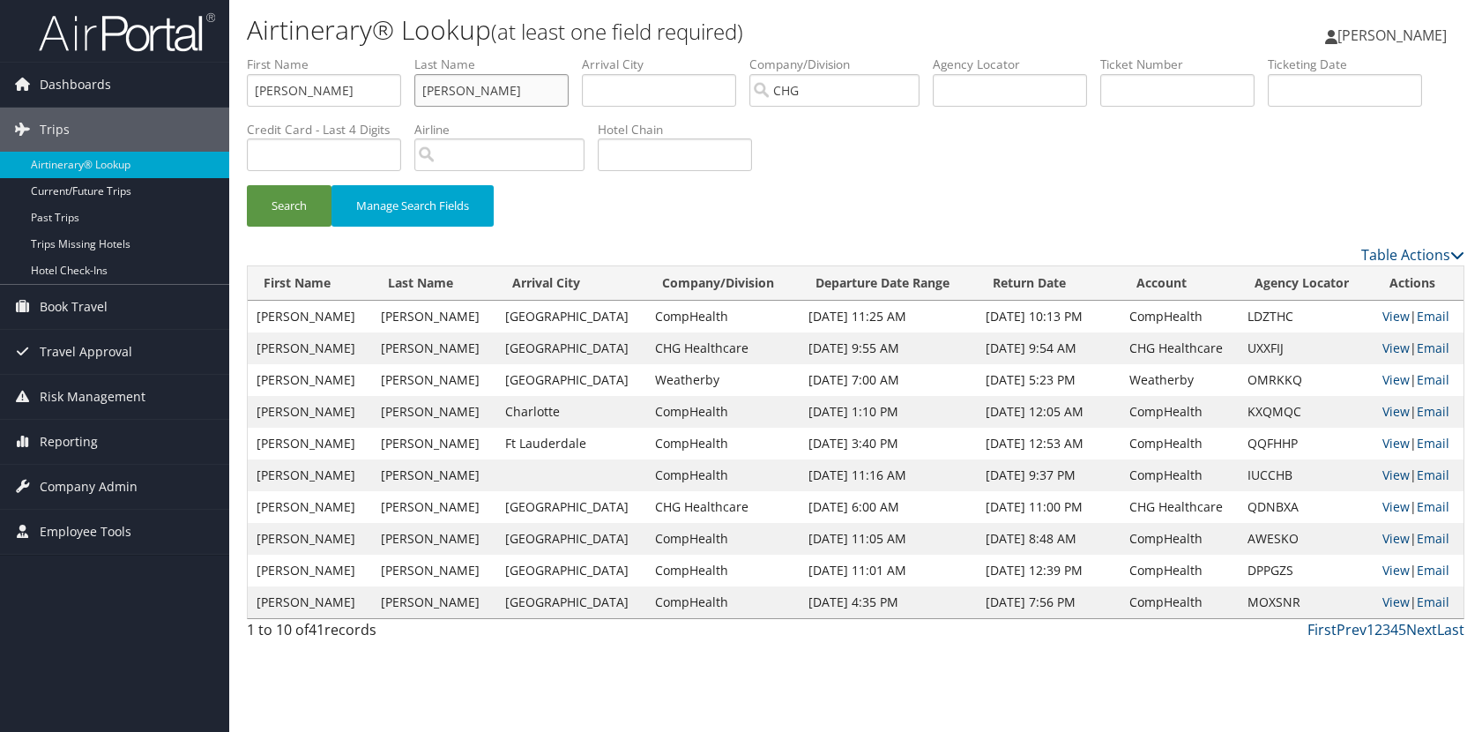
type input "kellogg"
click at [247, 185] on button "Search" at bounding box center [289, 205] width 85 height 41
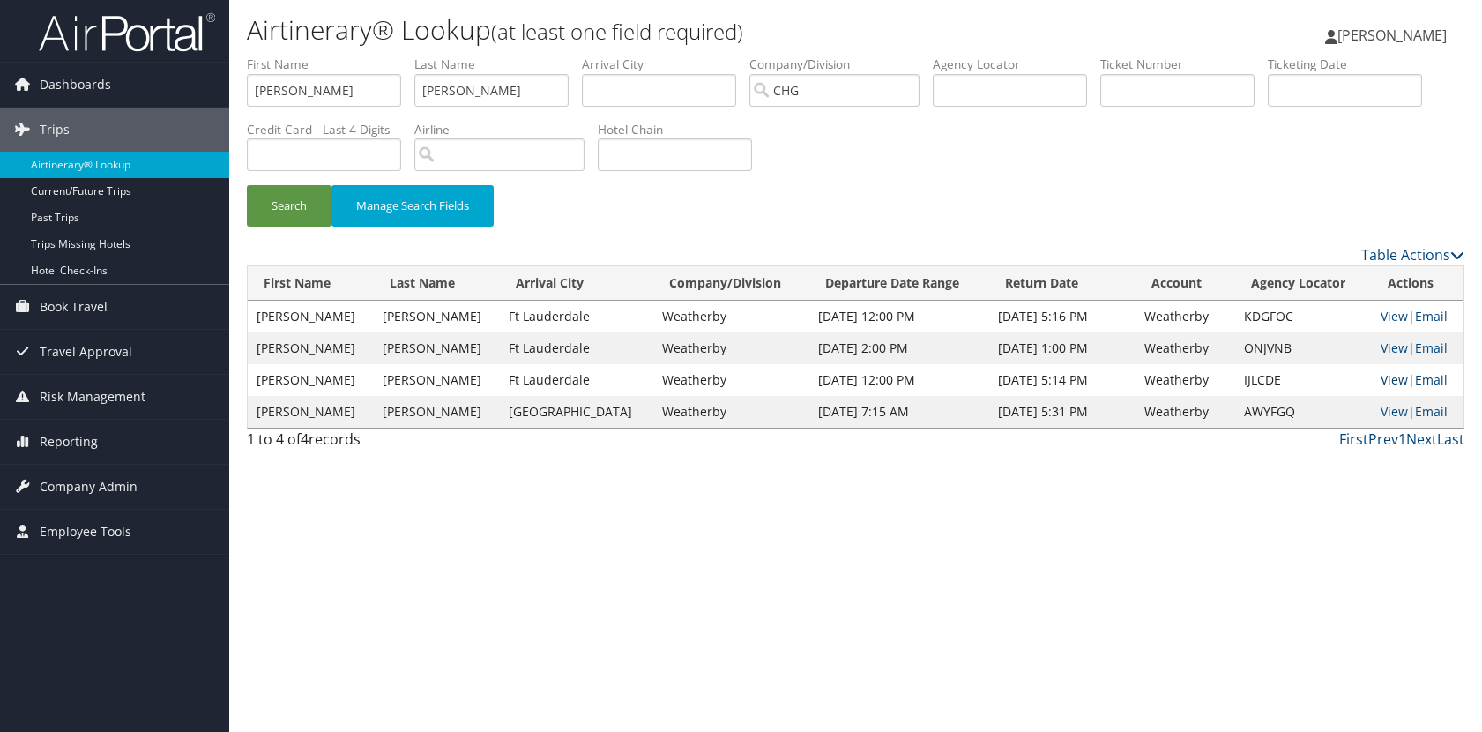
click at [1381, 378] on link "View" at bounding box center [1394, 379] width 27 height 17
click at [354, 84] on input "gregory" at bounding box center [324, 90] width 154 height 33
type input "amber"
type input "gambetta"
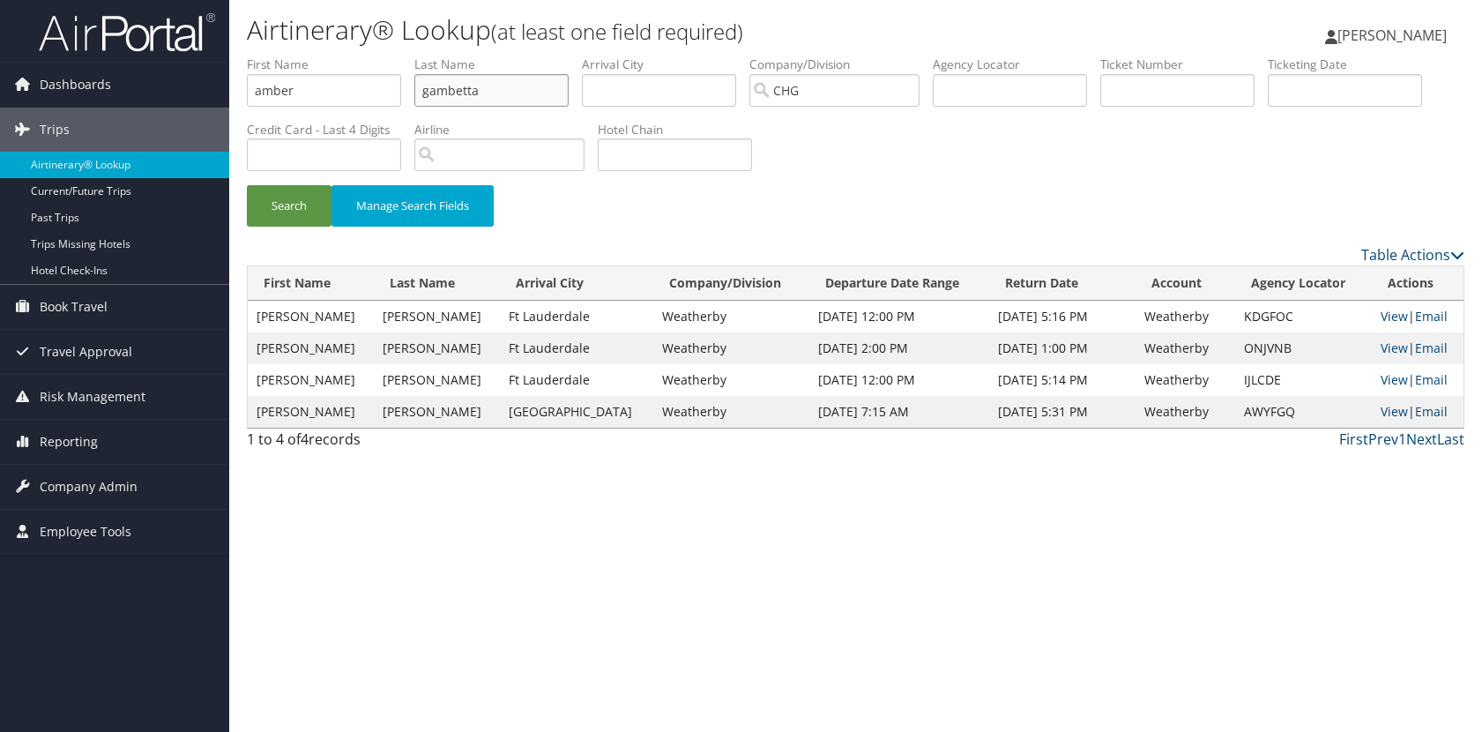
click at [247, 185] on button "Search" at bounding box center [289, 205] width 85 height 41
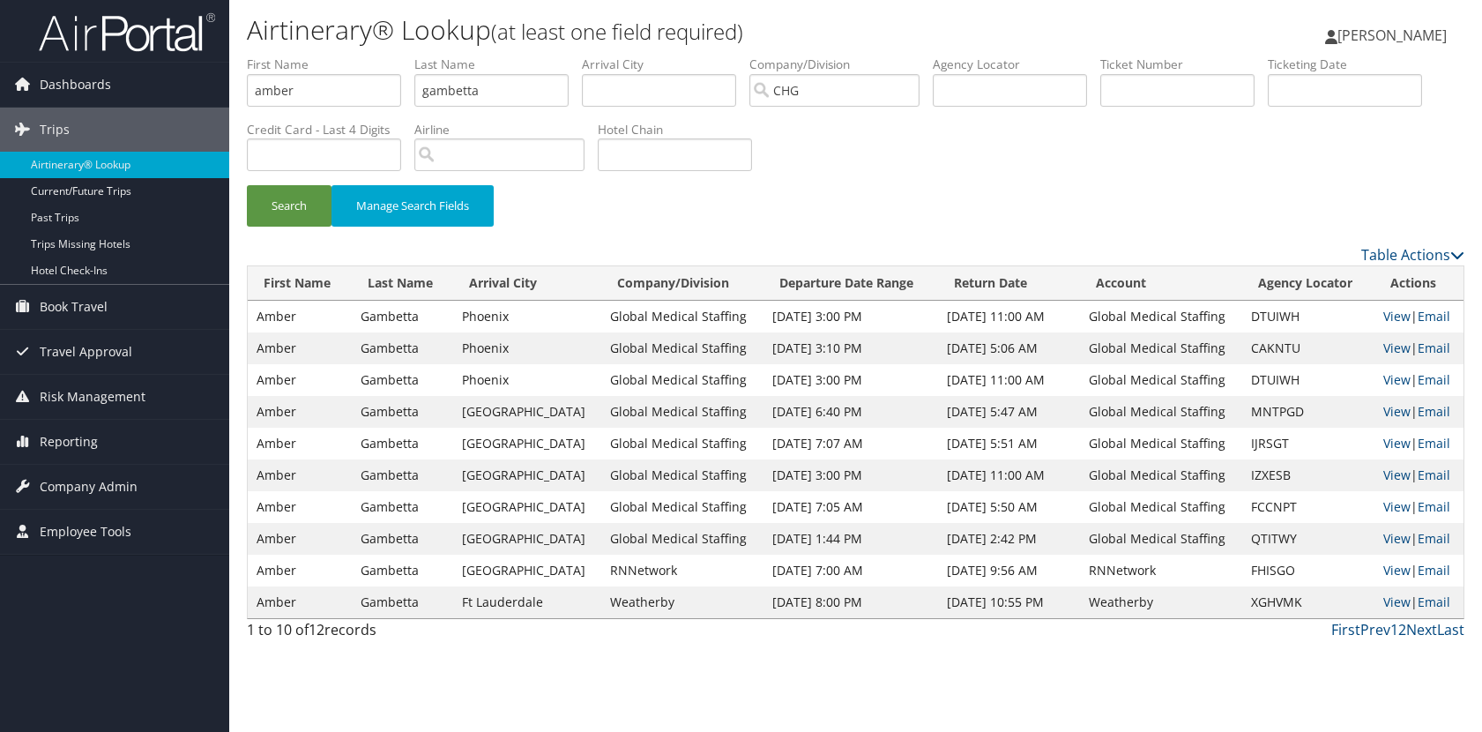
click at [1043, 173] on div "Search Manage Search Fields" at bounding box center [856, 150] width 1244 height 189
drag, startPoint x: 1043, startPoint y: 173, endPoint x: 1021, endPoint y: 169, distance: 22.3
click at [1021, 173] on div "Search Manage Search Fields" at bounding box center [856, 150] width 1244 height 189
drag, startPoint x: 1021, startPoint y: 169, endPoint x: 1012, endPoint y: 168, distance: 9.0
click at [1012, 168] on div "Search Manage Search Fields" at bounding box center [856, 150] width 1244 height 189
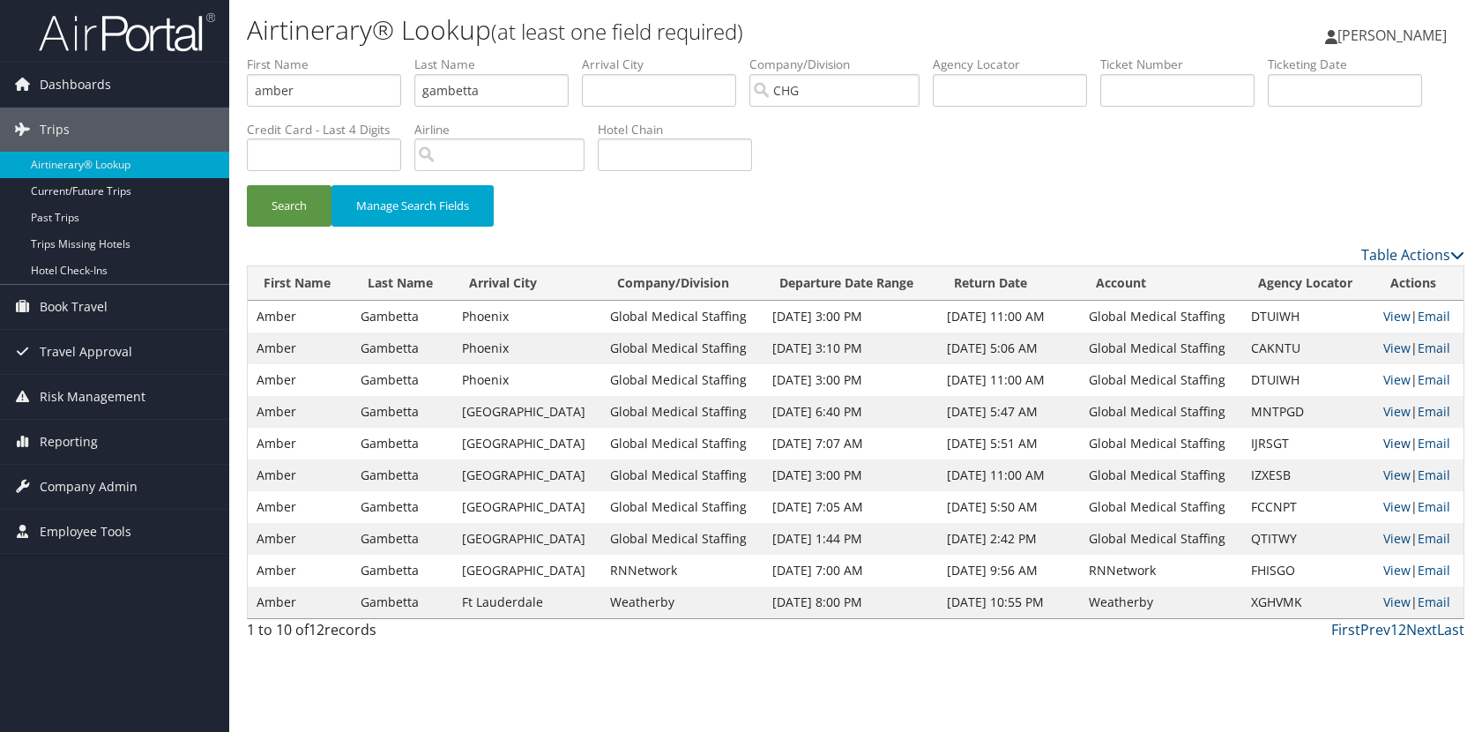
click at [1383, 444] on link "View" at bounding box center [1396, 443] width 27 height 17
click at [349, 69] on label "First Name" at bounding box center [331, 65] width 168 height 18
click at [341, 81] on input "amber" at bounding box center [324, 90] width 154 height 33
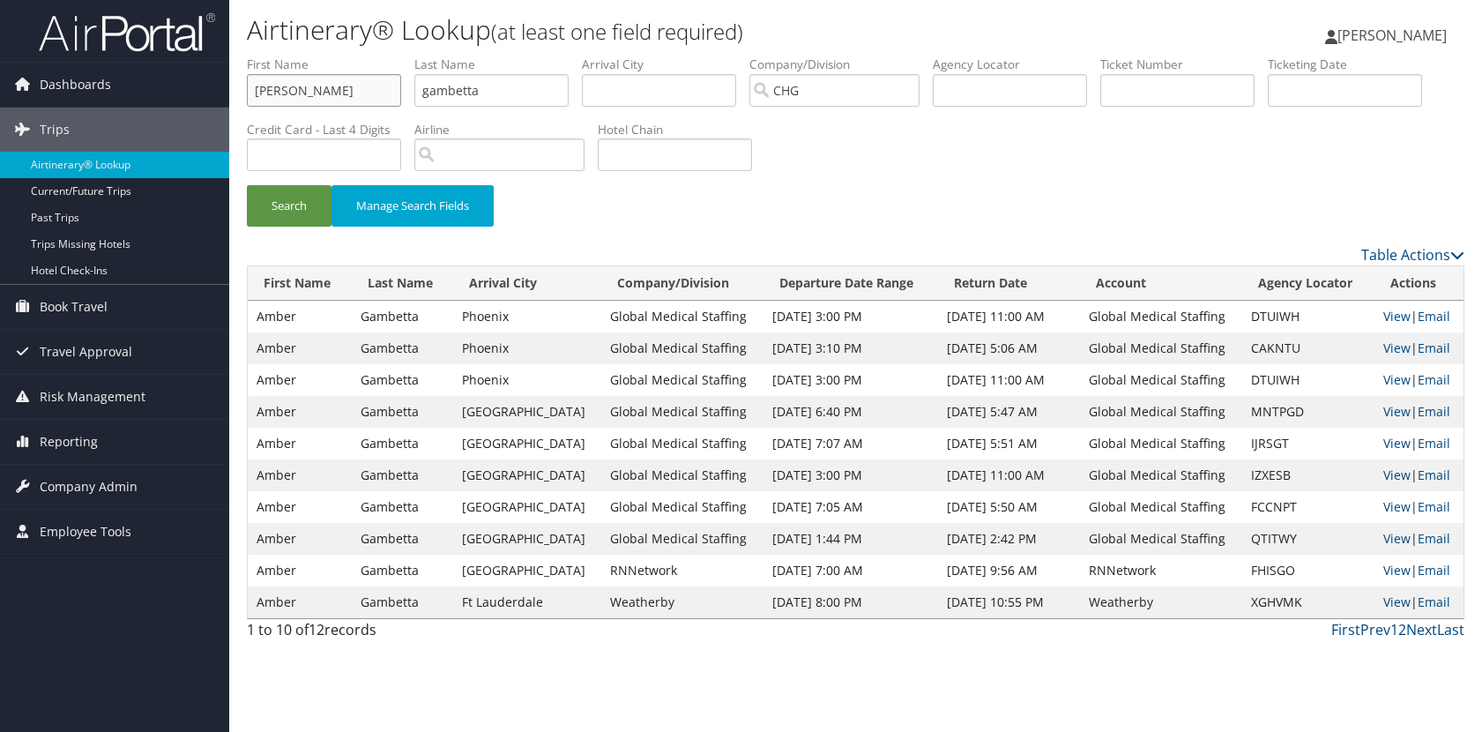
type input "robert"
type input "shumard"
click at [247, 185] on button "Search" at bounding box center [289, 205] width 85 height 41
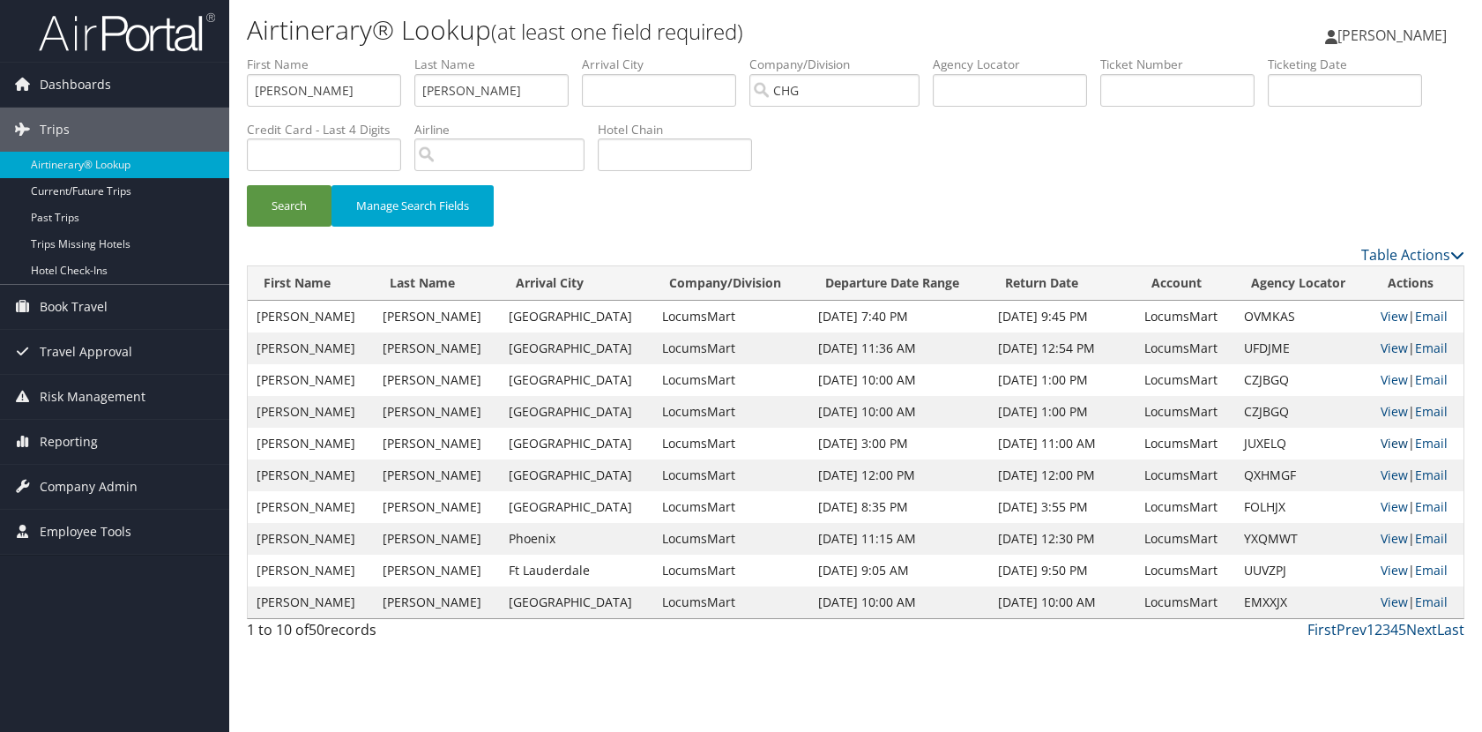
click at [1381, 445] on link "View" at bounding box center [1394, 443] width 27 height 17
click at [366, 82] on input "robert" at bounding box center [324, 90] width 154 height 33
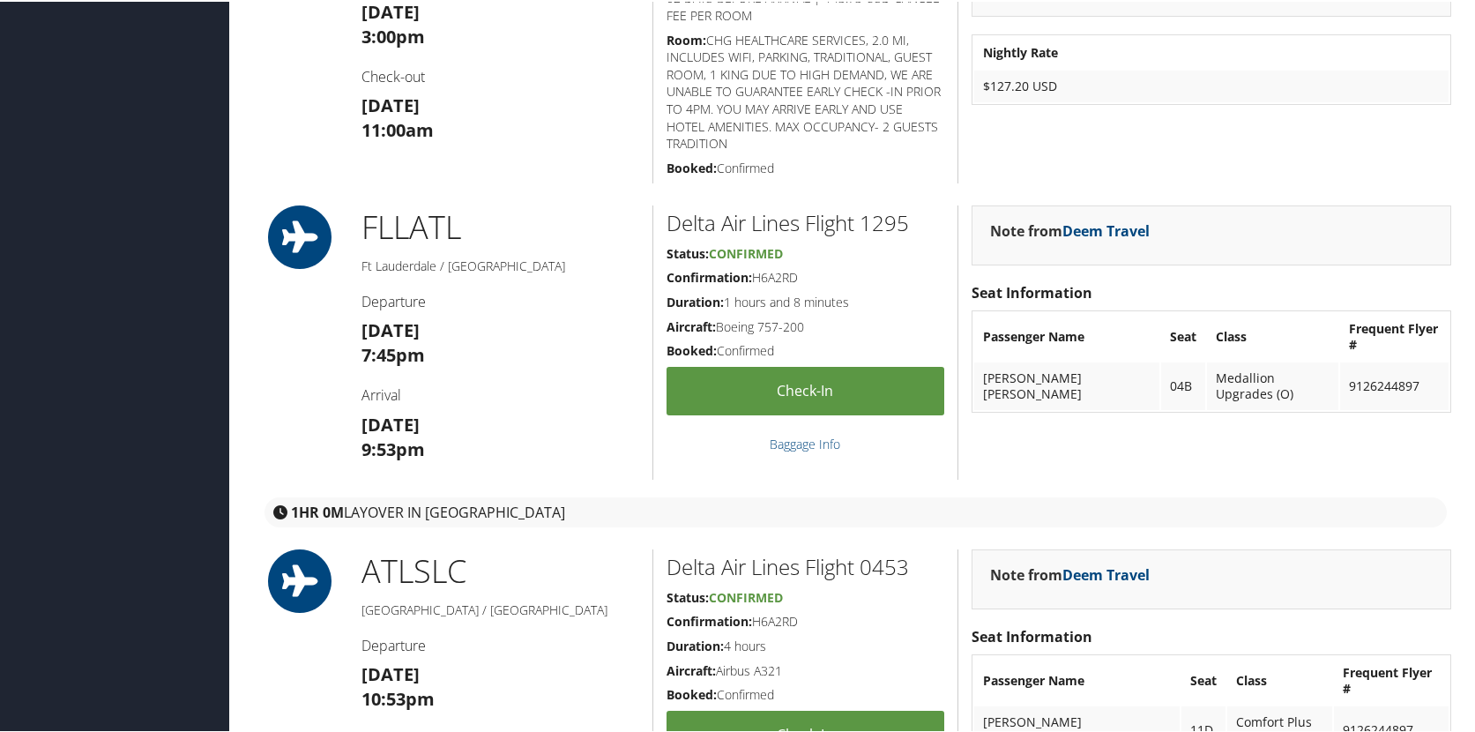
scroll to position [1499, 0]
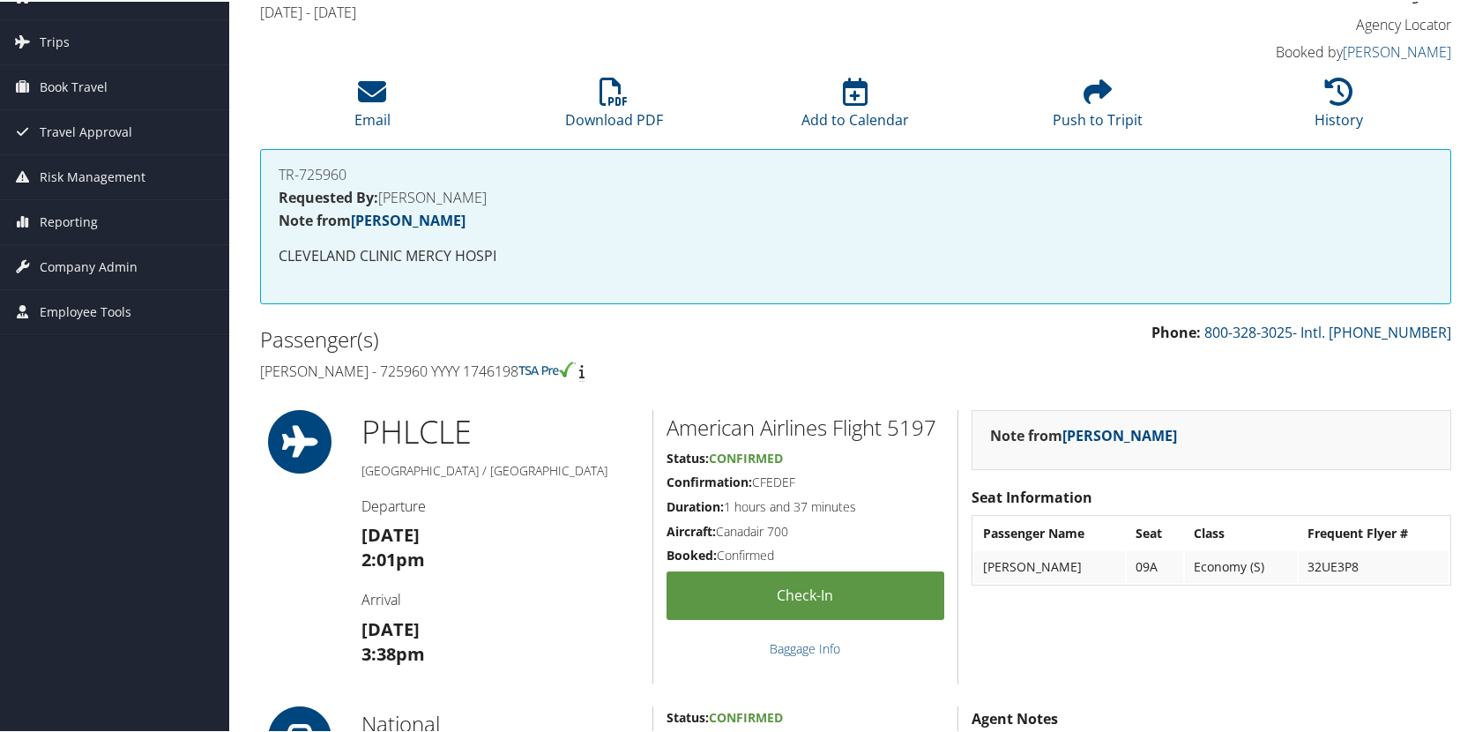
scroll to position [88, 0]
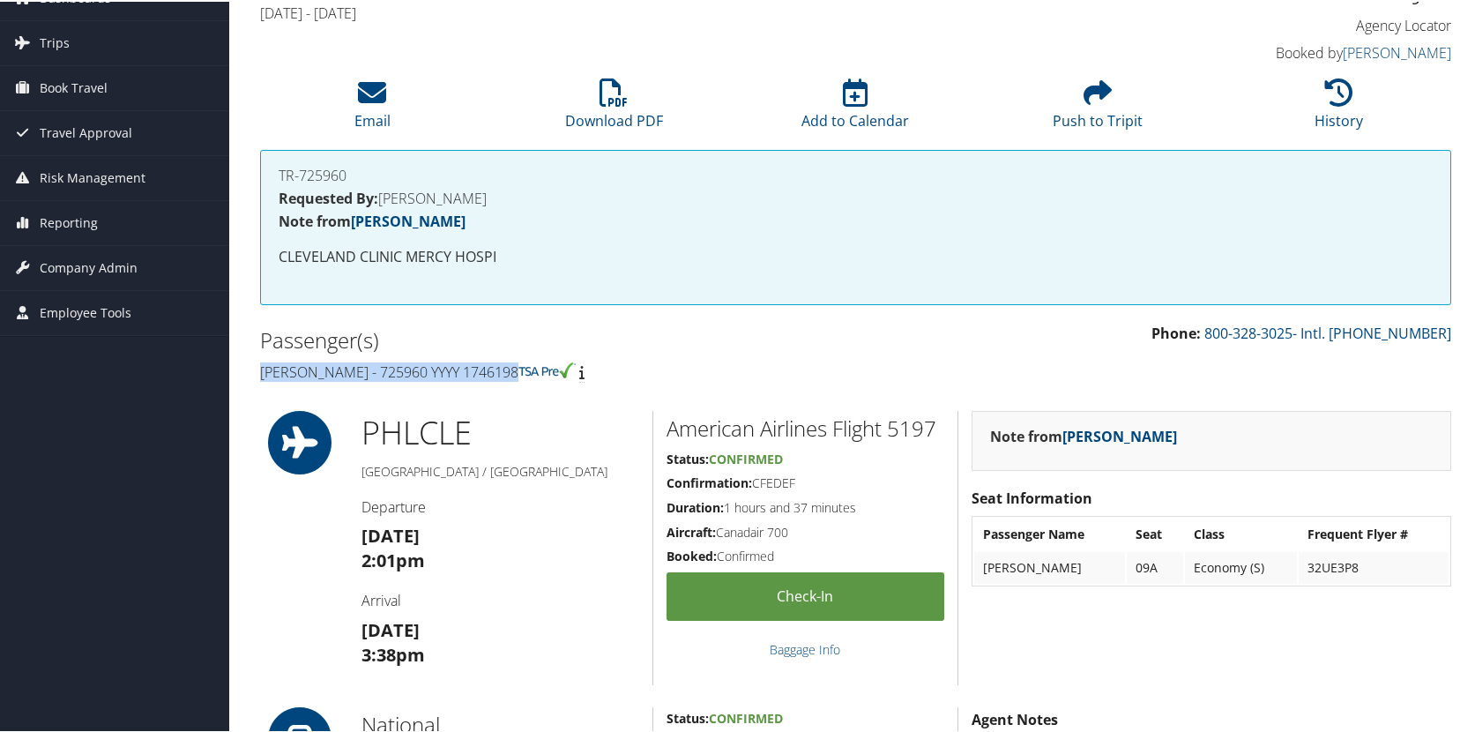
drag, startPoint x: 258, startPoint y: 362, endPoint x: 525, endPoint y: 368, distance: 266.3
click at [525, 368] on div "Passenger(s) Monica Sharma - 725960 YYYY 1746198" at bounding box center [551, 354] width 609 height 66
copy h4 "Monica Sharma - 725960 YYYY 1746198"
